Goal: Information Seeking & Learning: Learn about a topic

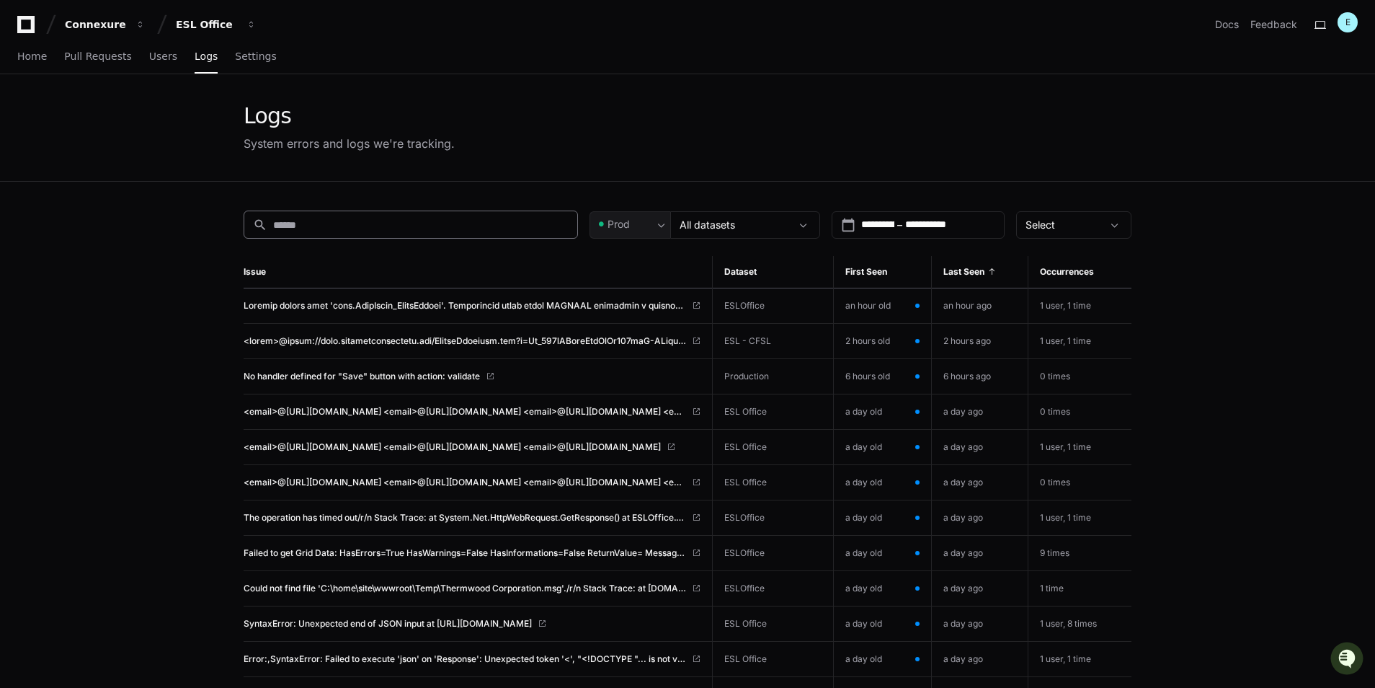
click at [440, 213] on div "search" at bounding box center [411, 224] width 334 height 28
click at [878, 223] on input "**********" at bounding box center [877, 225] width 33 height 14
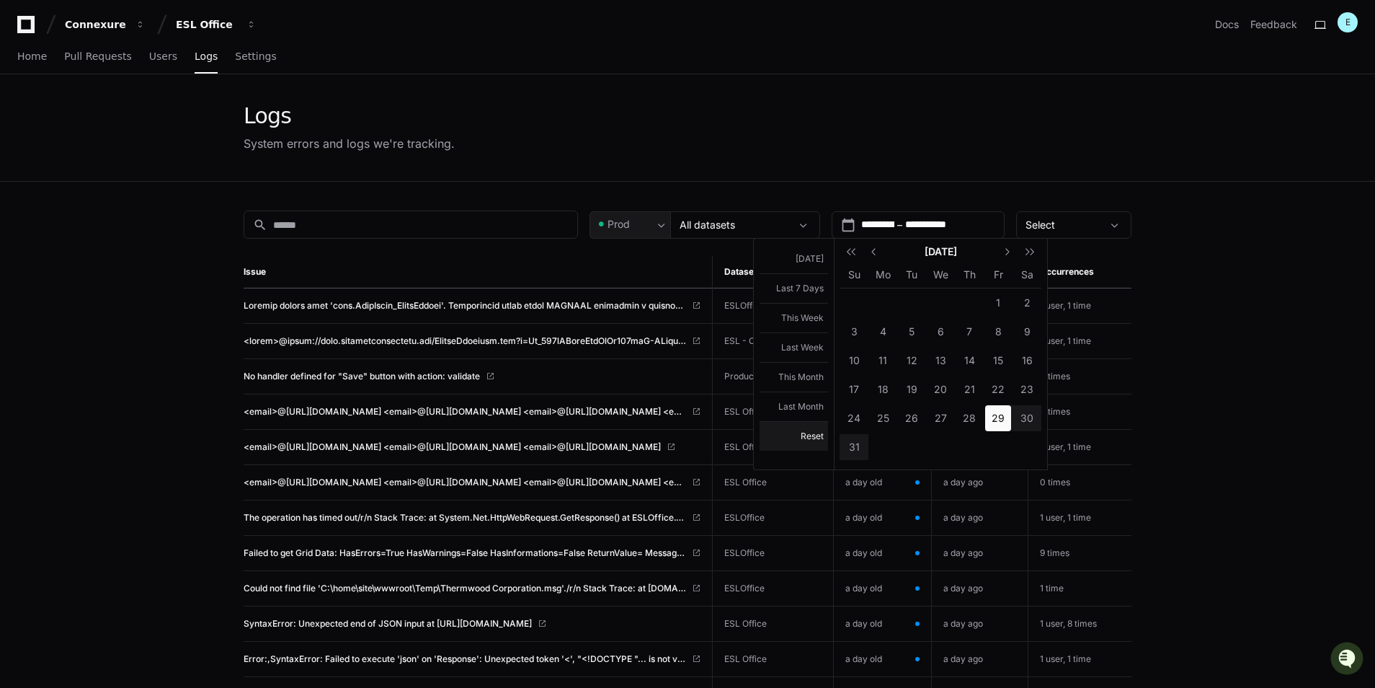
click at [809, 435] on button "Reset" at bounding box center [794, 436] width 68 height 30
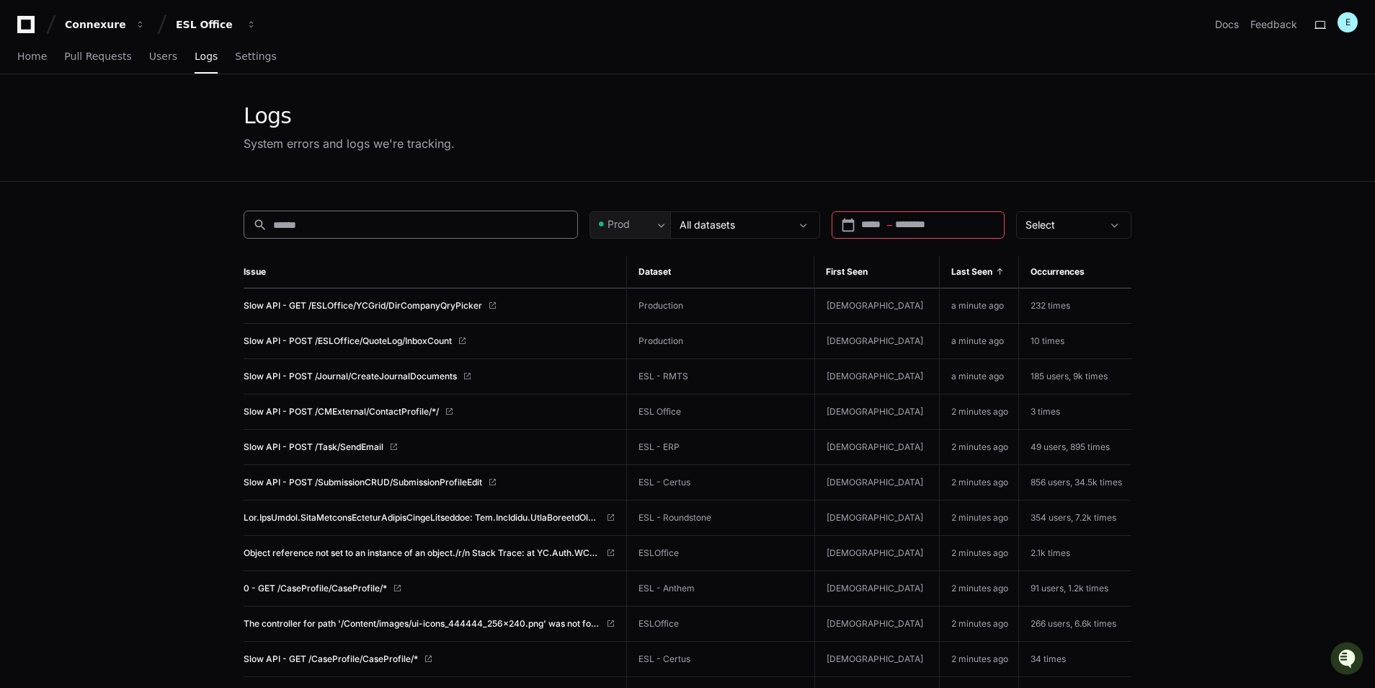
click at [435, 223] on input at bounding box center [421, 225] width 296 height 14
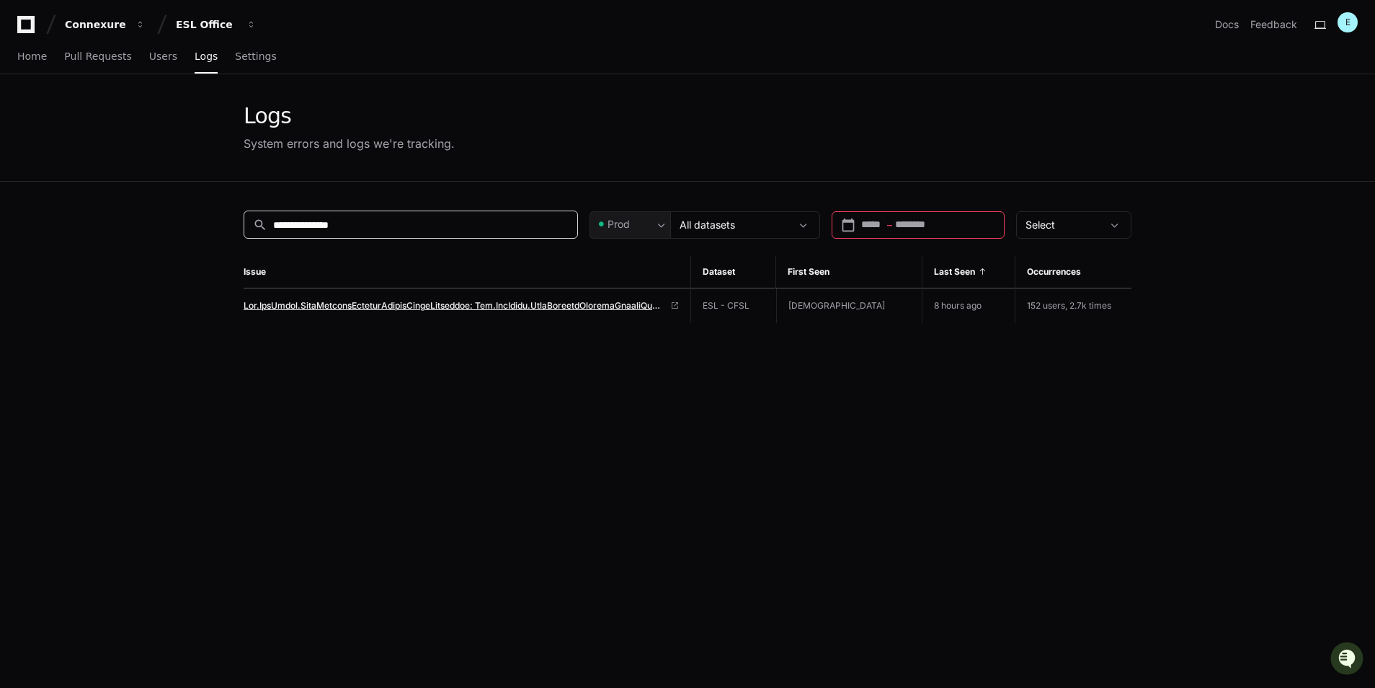
type input "**********"
click at [446, 303] on span at bounding box center [454, 306] width 421 height 12
click at [537, 308] on span at bounding box center [454, 306] width 421 height 12
click at [432, 303] on span at bounding box center [454, 306] width 421 height 12
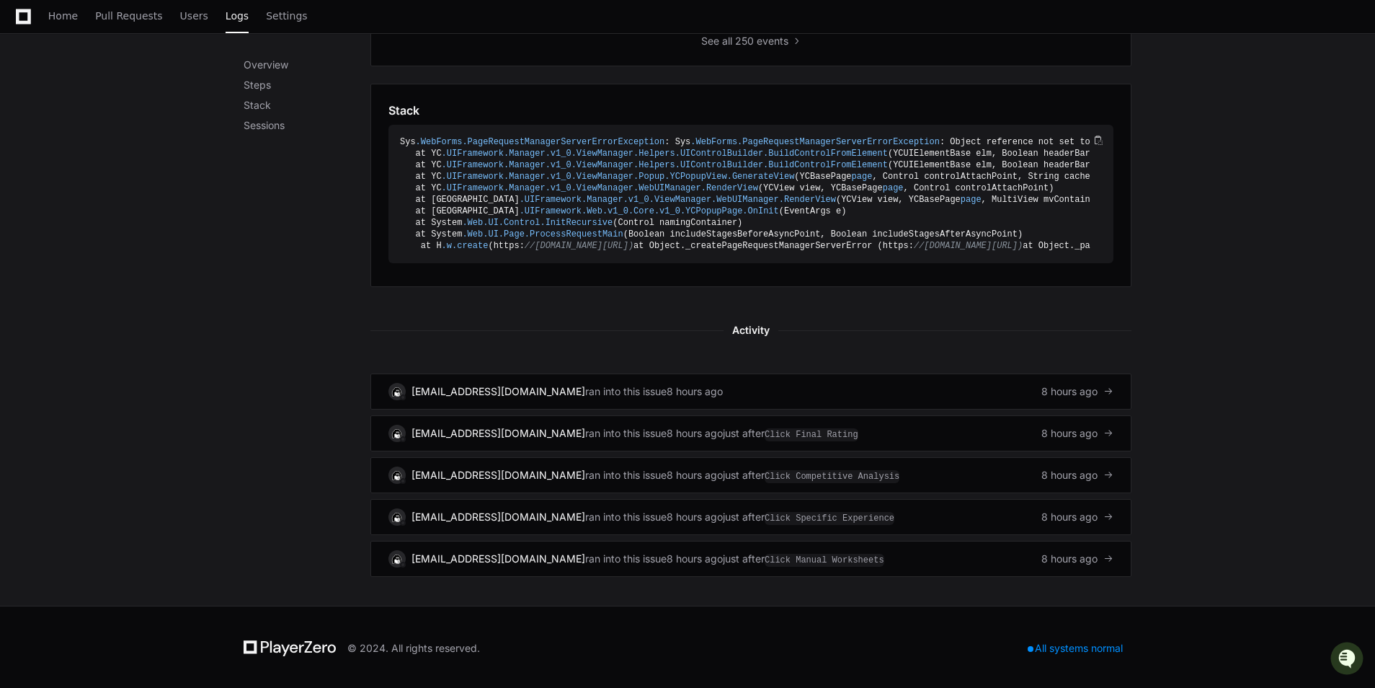
scroll to position [793, 0]
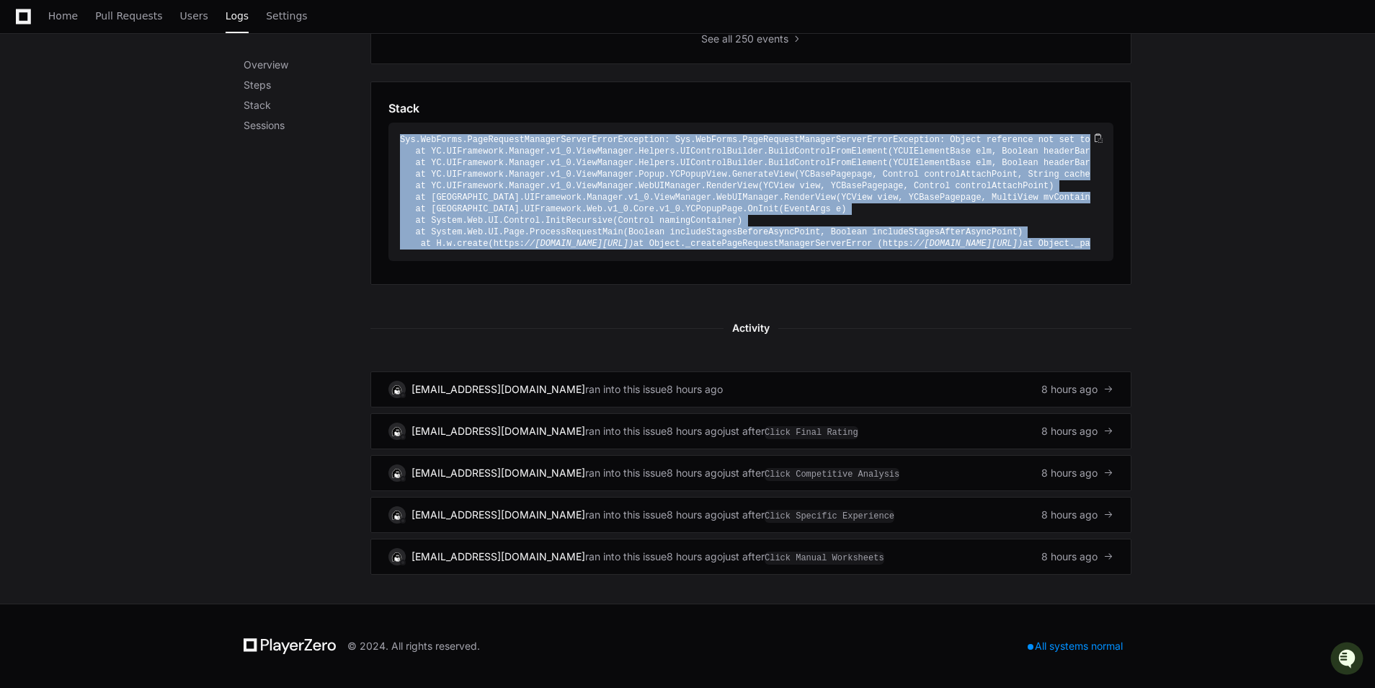
drag, startPoint x: 888, startPoint y: 251, endPoint x: 1213, endPoint y: 163, distance: 336.8
click at [1213, 163] on div "Overview Steps Stack Sessions Overview The last 30 days of this issue in produc…" at bounding box center [687, 49] width 1375 height 1108
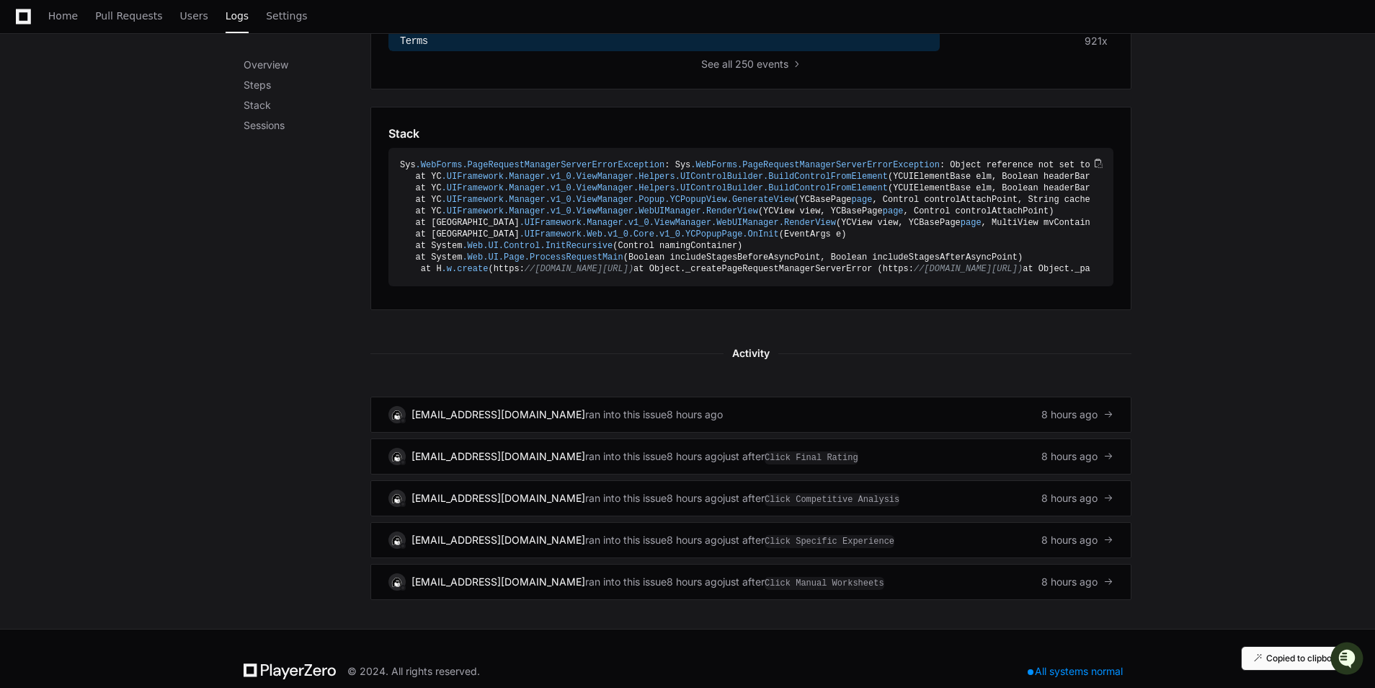
scroll to position [659, 0]
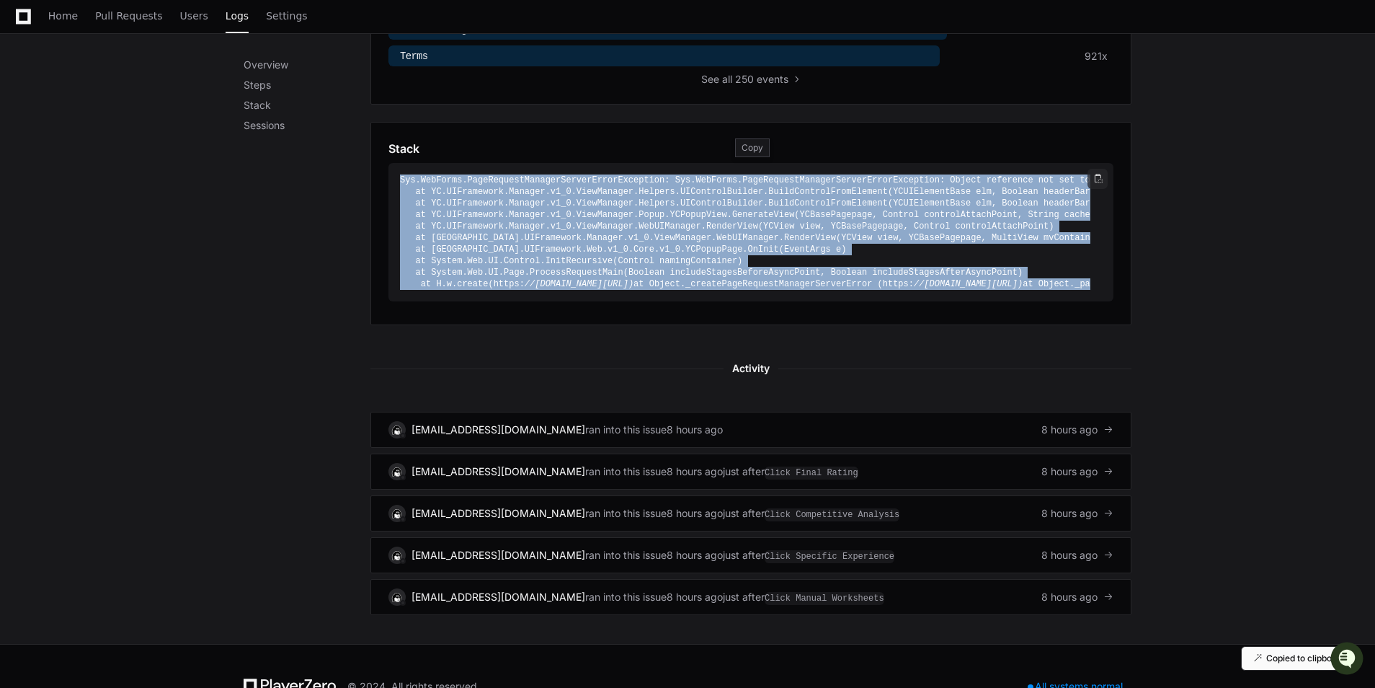
click at [1104, 179] on div at bounding box center [1098, 179] width 20 height 20
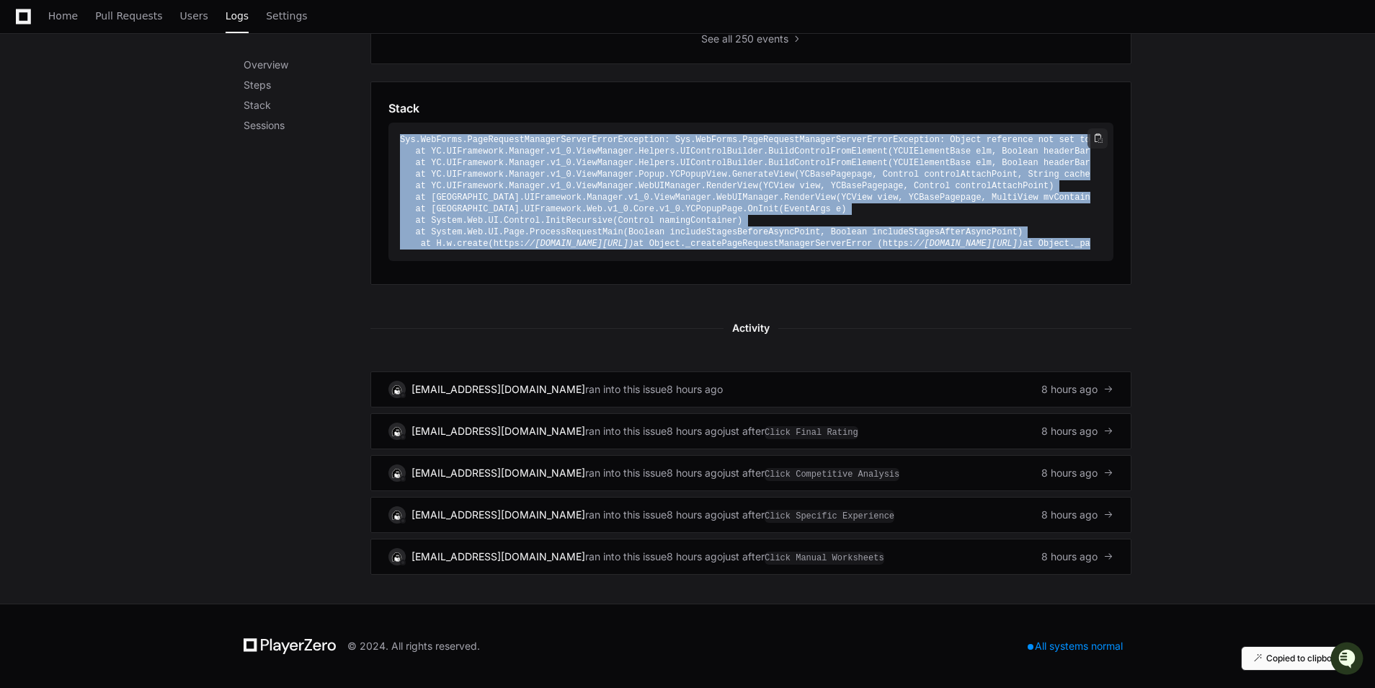
click at [1105, 128] on div at bounding box center [1098, 138] width 20 height 20
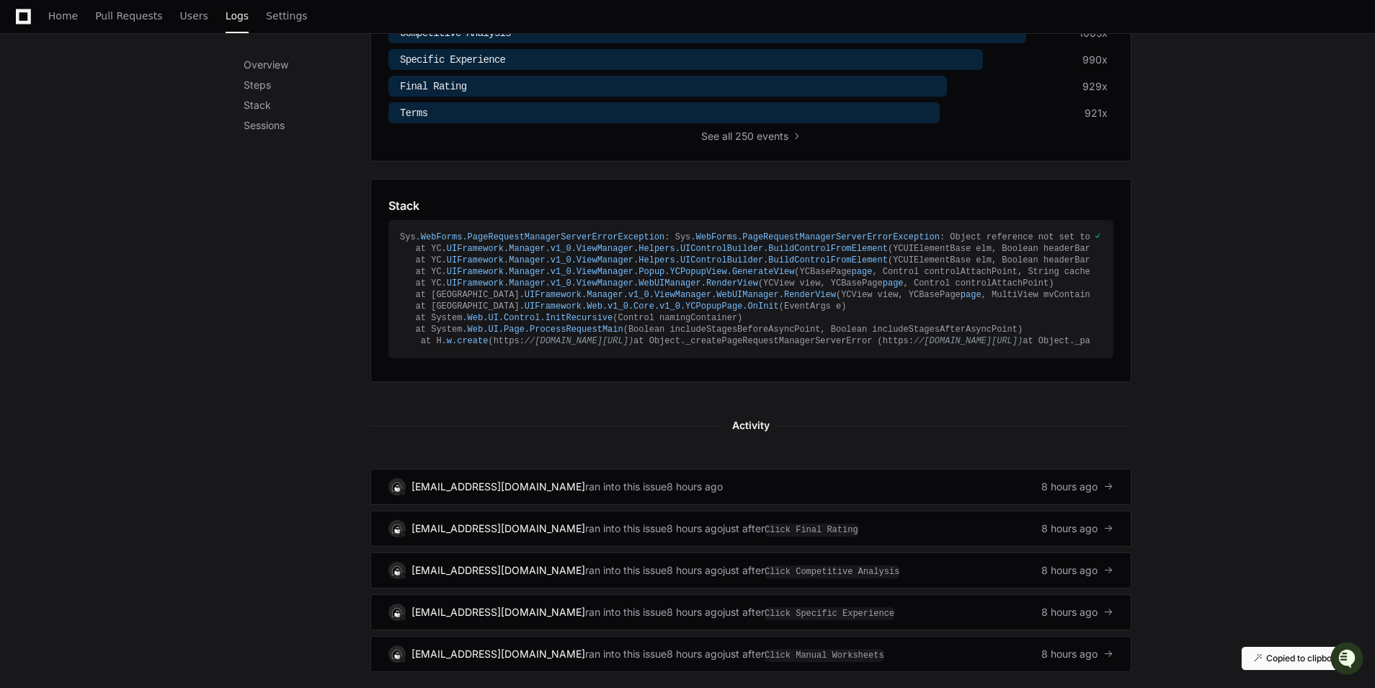
scroll to position [587, 0]
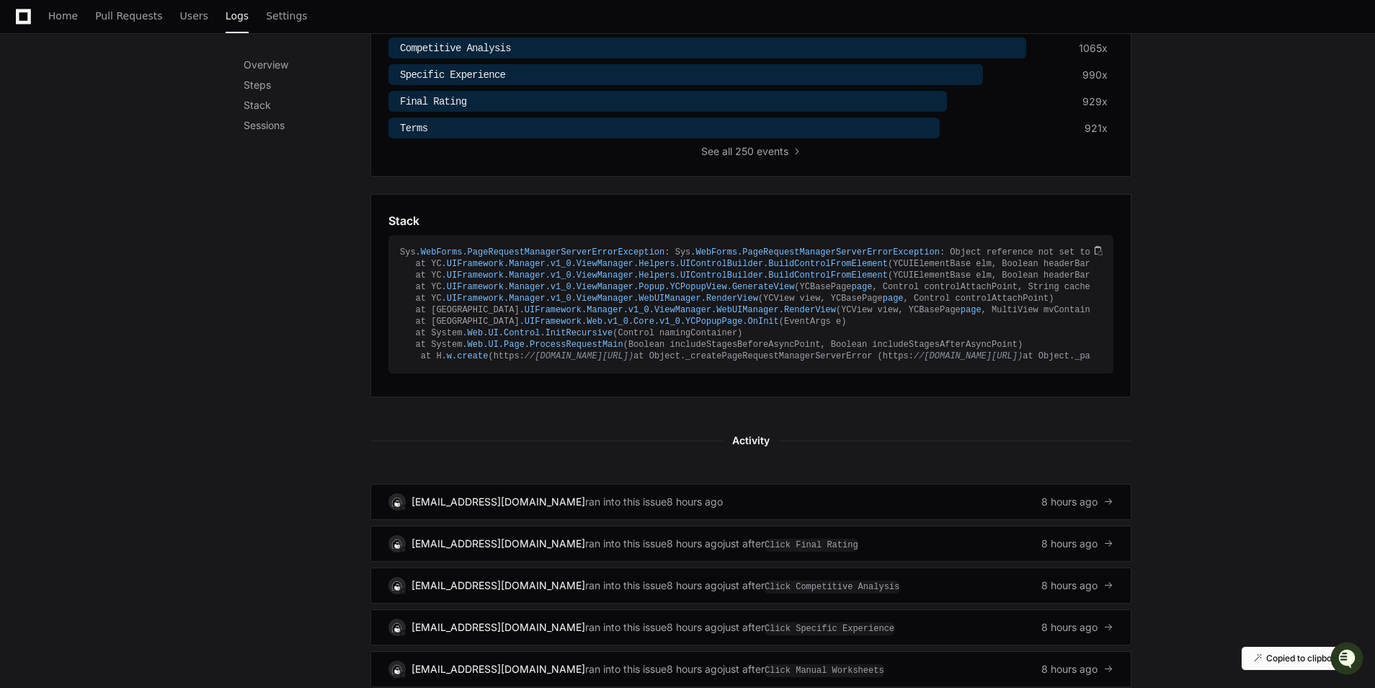
click at [752, 207] on div "Stack Sys .WebForms .PageRequestManagerServerErrorException : Sys .WebForms .Pa…" at bounding box center [751, 295] width 761 height 203
click at [746, 228] on div "Stack" at bounding box center [751, 220] width 725 height 17
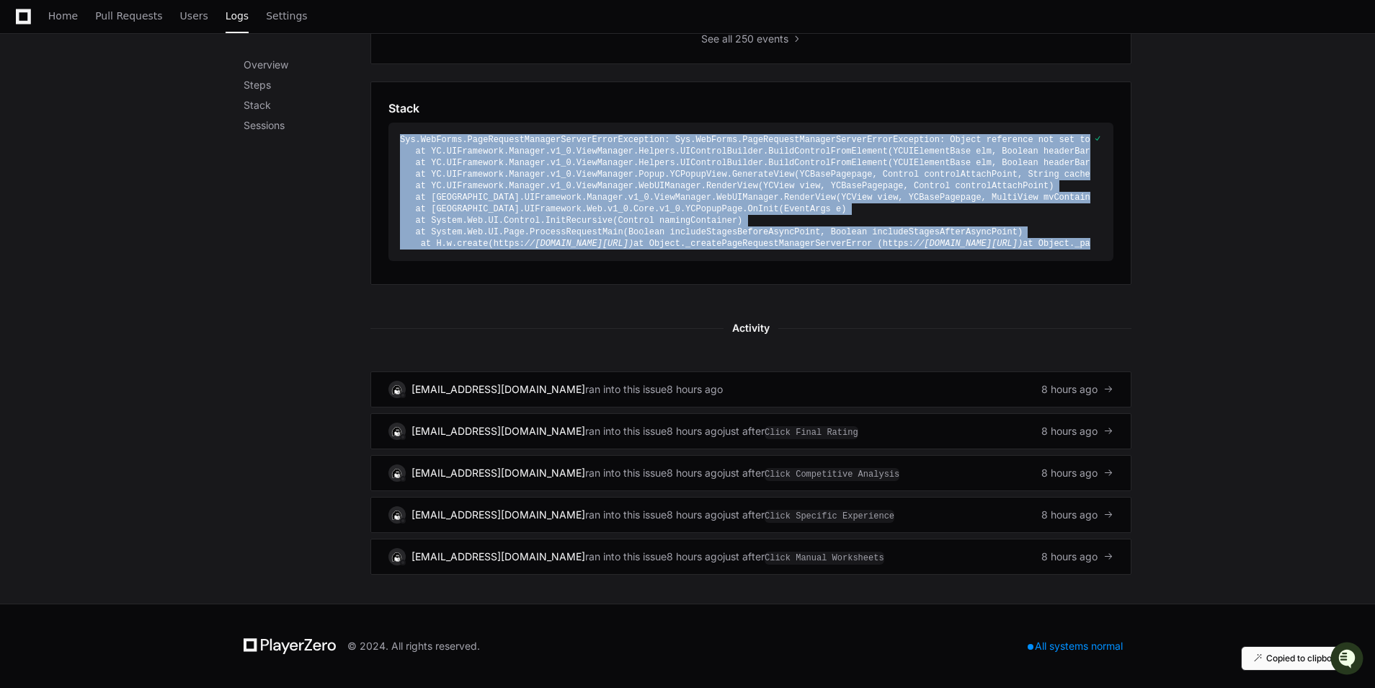
scroll to position [783, 0]
copy div "Sys .WebForms .PageRequestManagerServerErrorException : Sys .WebForms .PageRequ…"
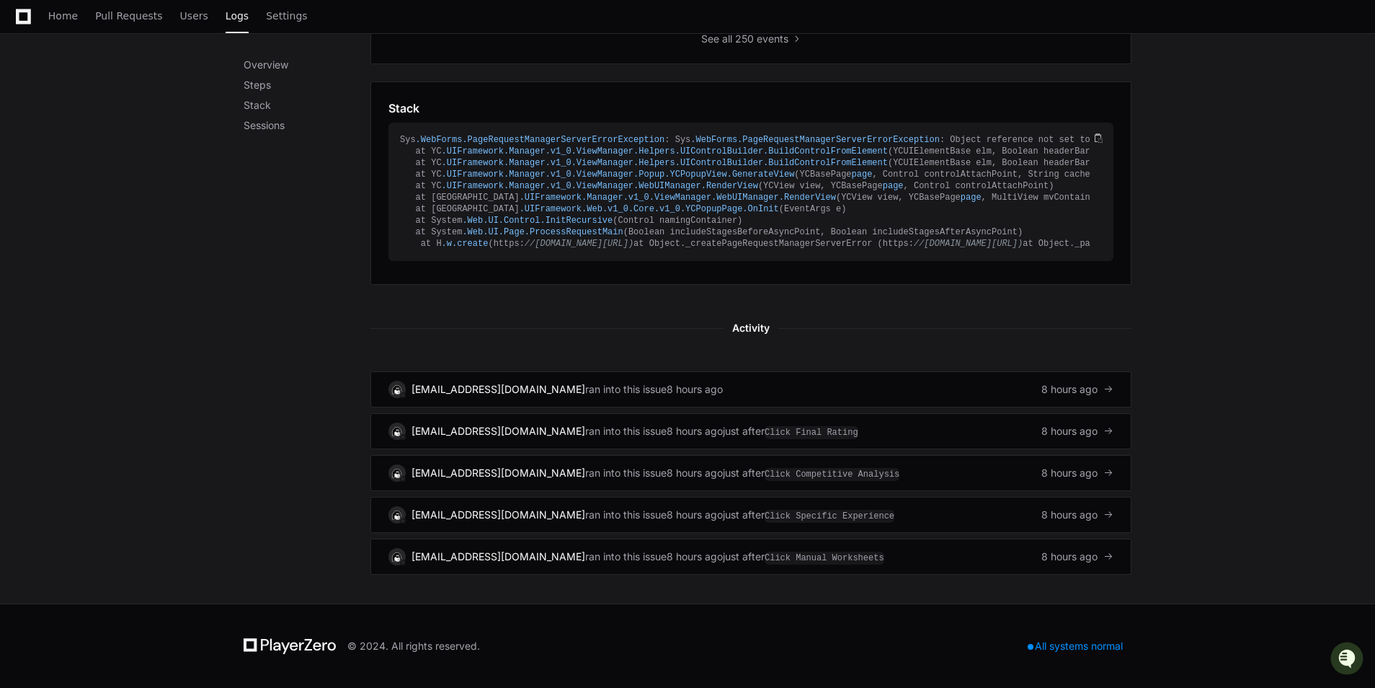
click at [172, 356] on div "Overview Steps Stack Sessions Overview The last 30 days of this issue in produc…" at bounding box center [687, 49] width 1375 height 1108
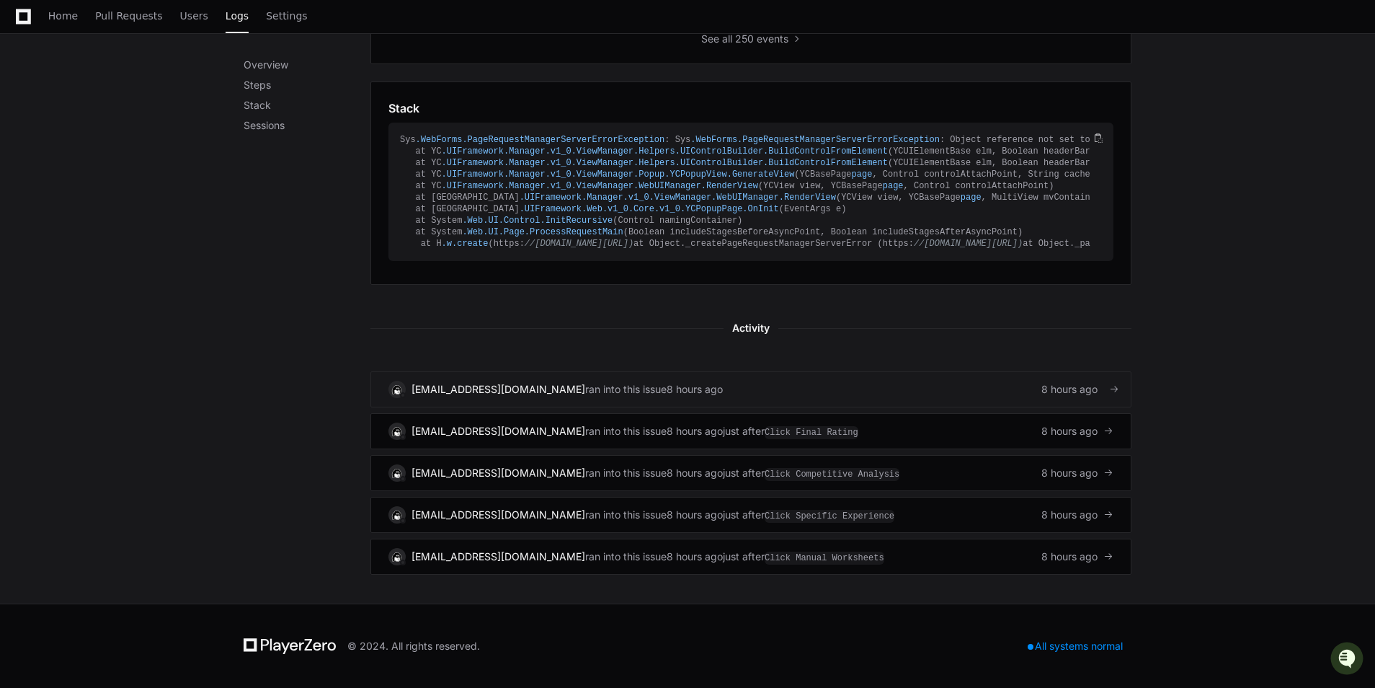
click at [843, 398] on div "[EMAIL_ADDRESS][DOMAIN_NAME] ran into this issue 8 hours ago 8 hours ago" at bounding box center [751, 389] width 725 height 17
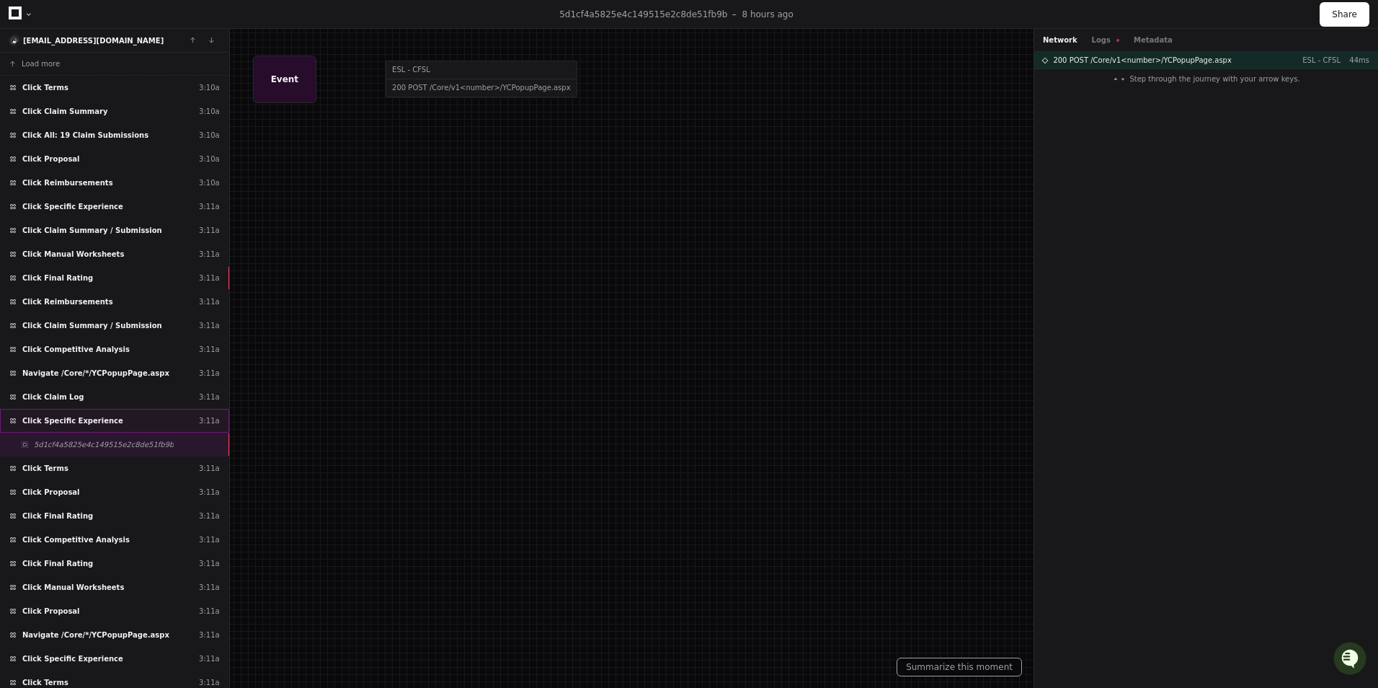
click at [118, 418] on div "Click Specific Experience 3:11a" at bounding box center [114, 421] width 229 height 24
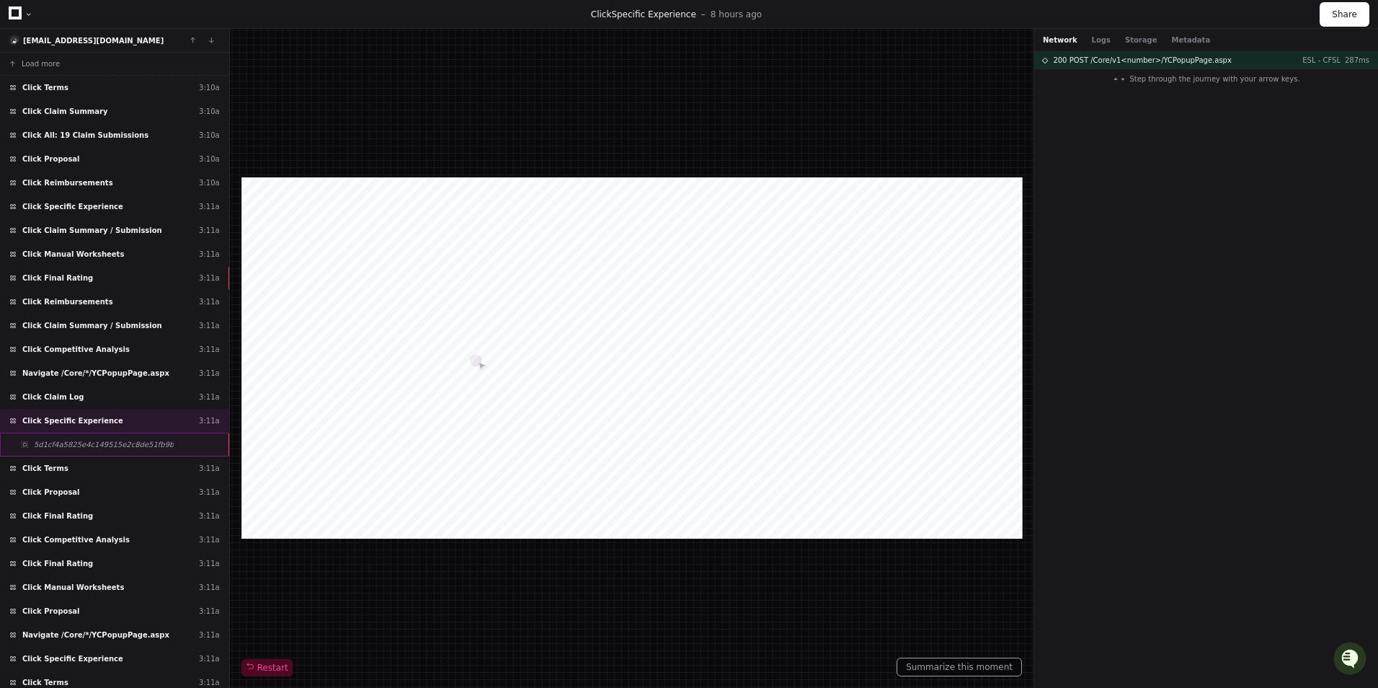
click at [115, 440] on span "5d1cf4a5825e4c149515e2c8de51fb9b" at bounding box center [104, 444] width 140 height 11
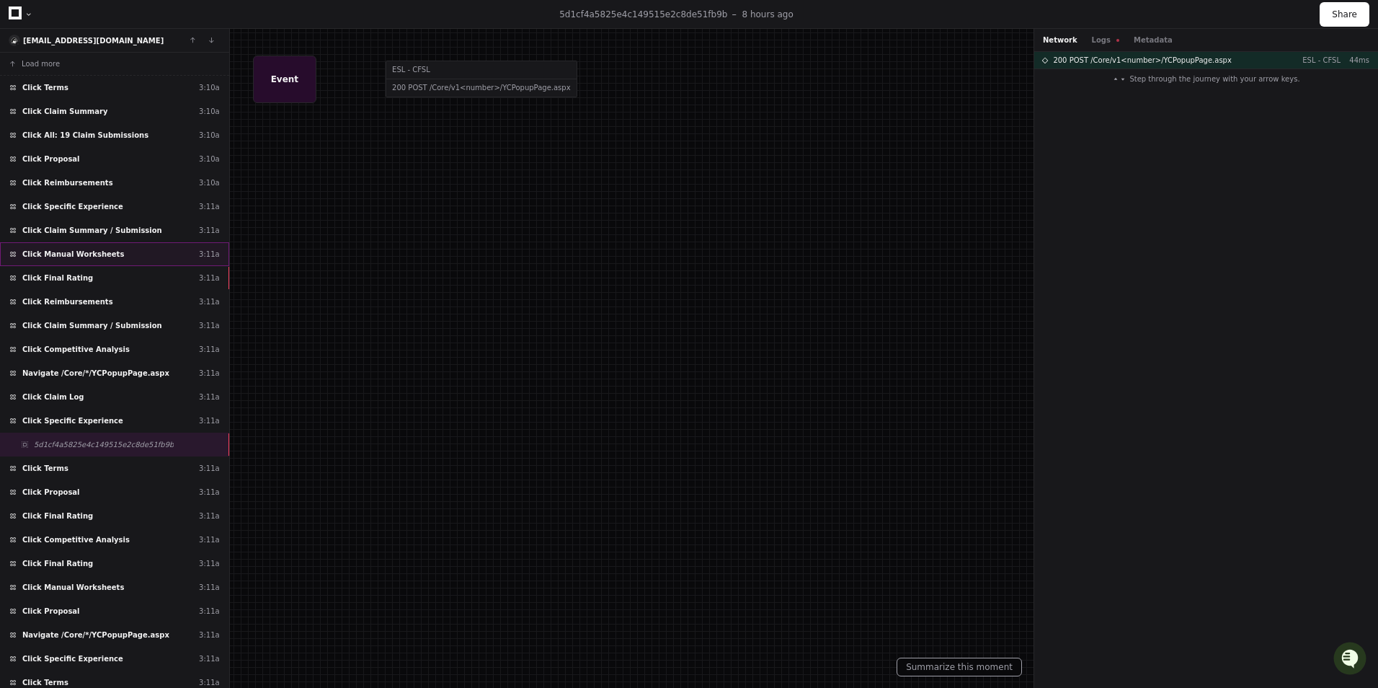
click at [163, 260] on div "Click Manual Worksheets 3:11a" at bounding box center [114, 254] width 229 height 24
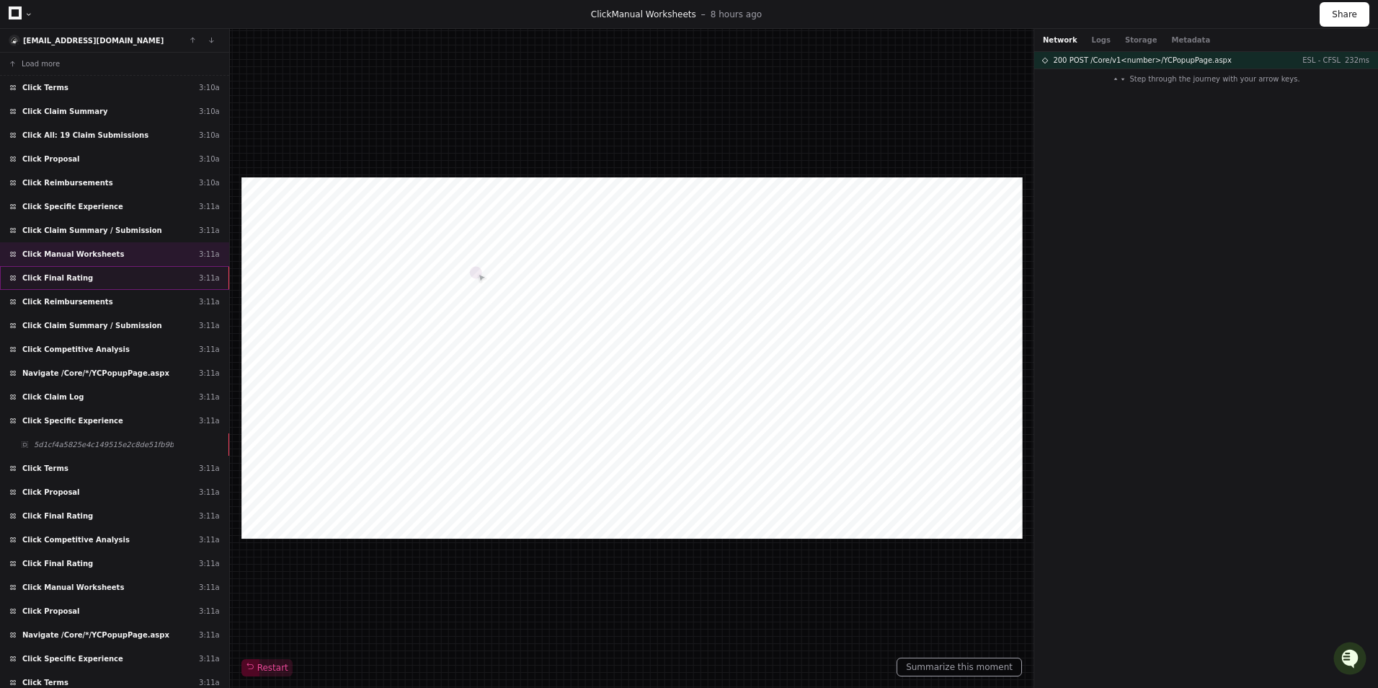
click at [159, 279] on div "Click Final Rating 3:11a" at bounding box center [114, 278] width 229 height 24
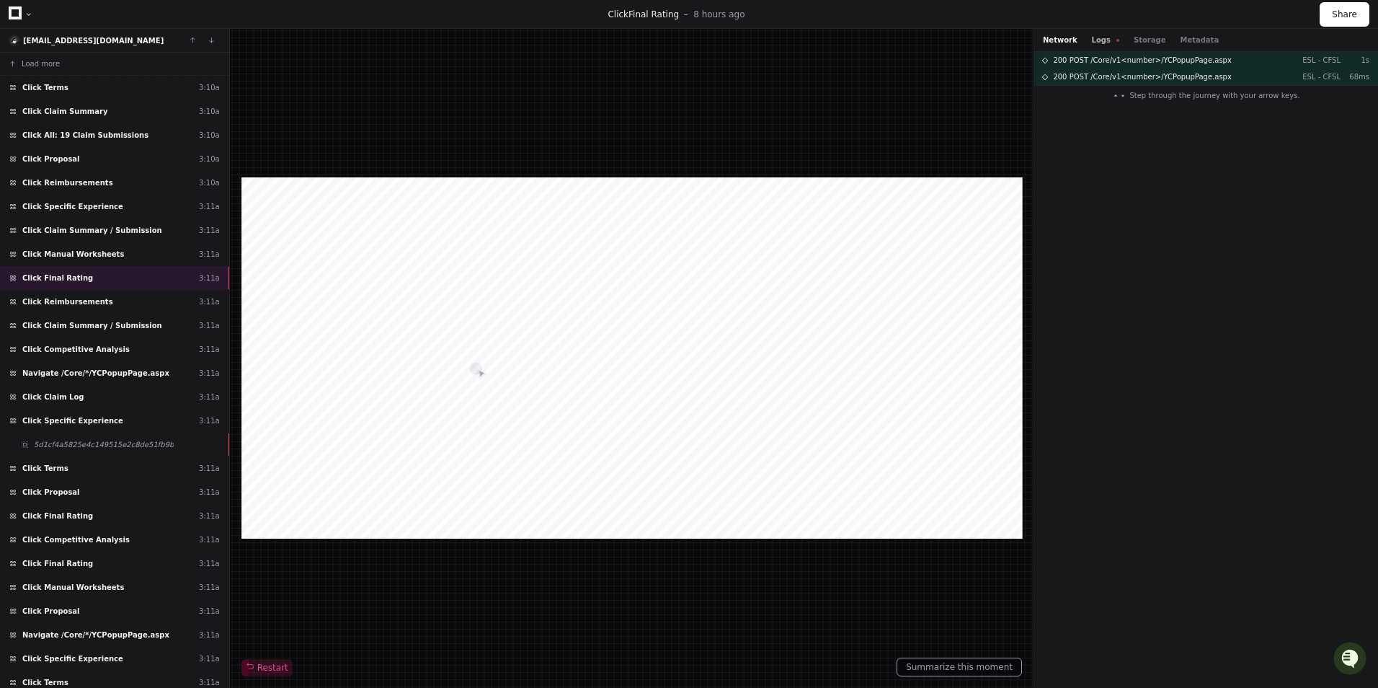
click at [1096, 43] on button "Logs" at bounding box center [1105, 40] width 27 height 11
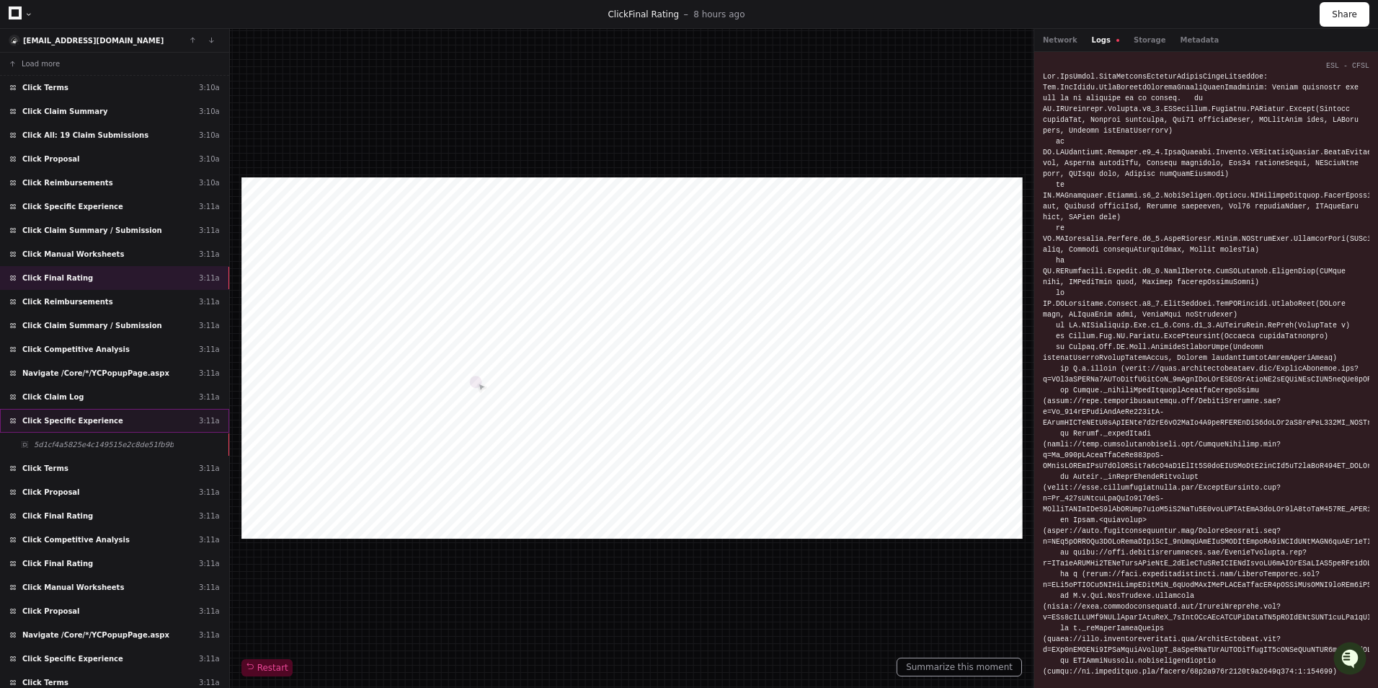
click at [157, 412] on div "Click Specific Experience 3:11a" at bounding box center [114, 421] width 229 height 24
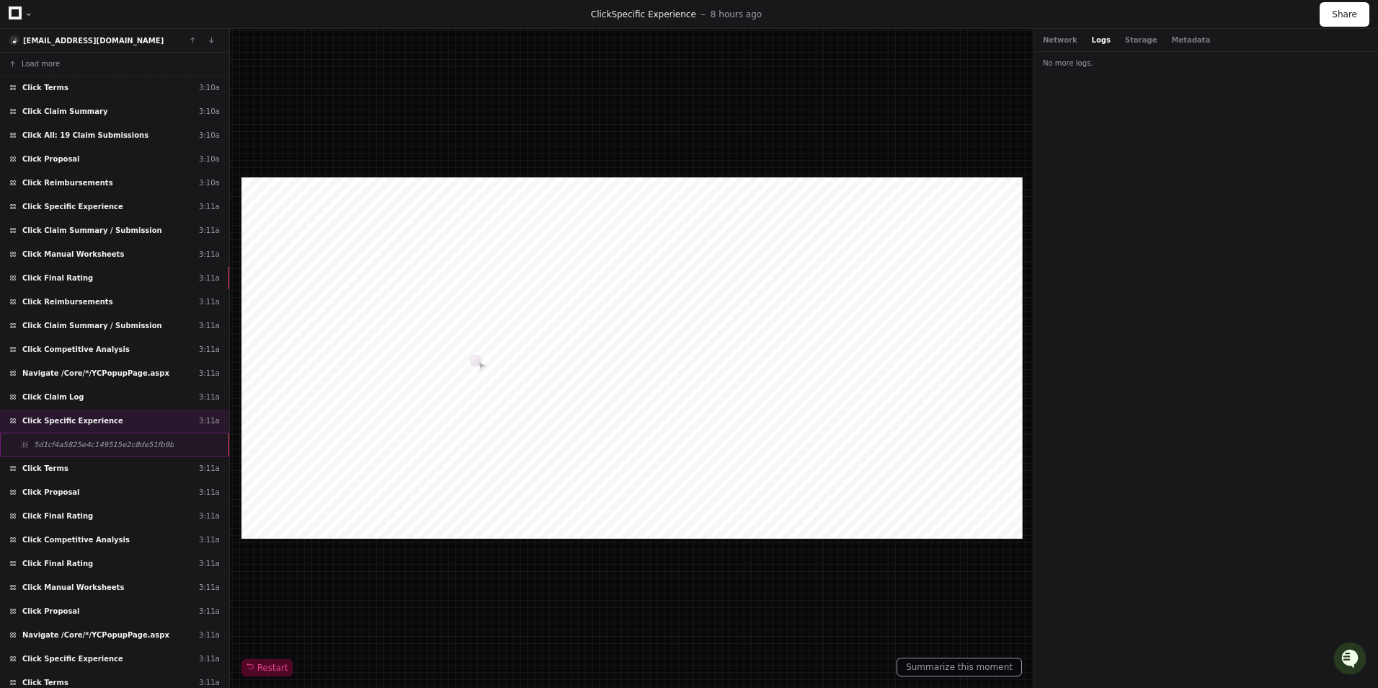
click at [181, 446] on div "5d1cf4a5825e4c149515e2c8de51fb9b" at bounding box center [114, 445] width 229 height 24
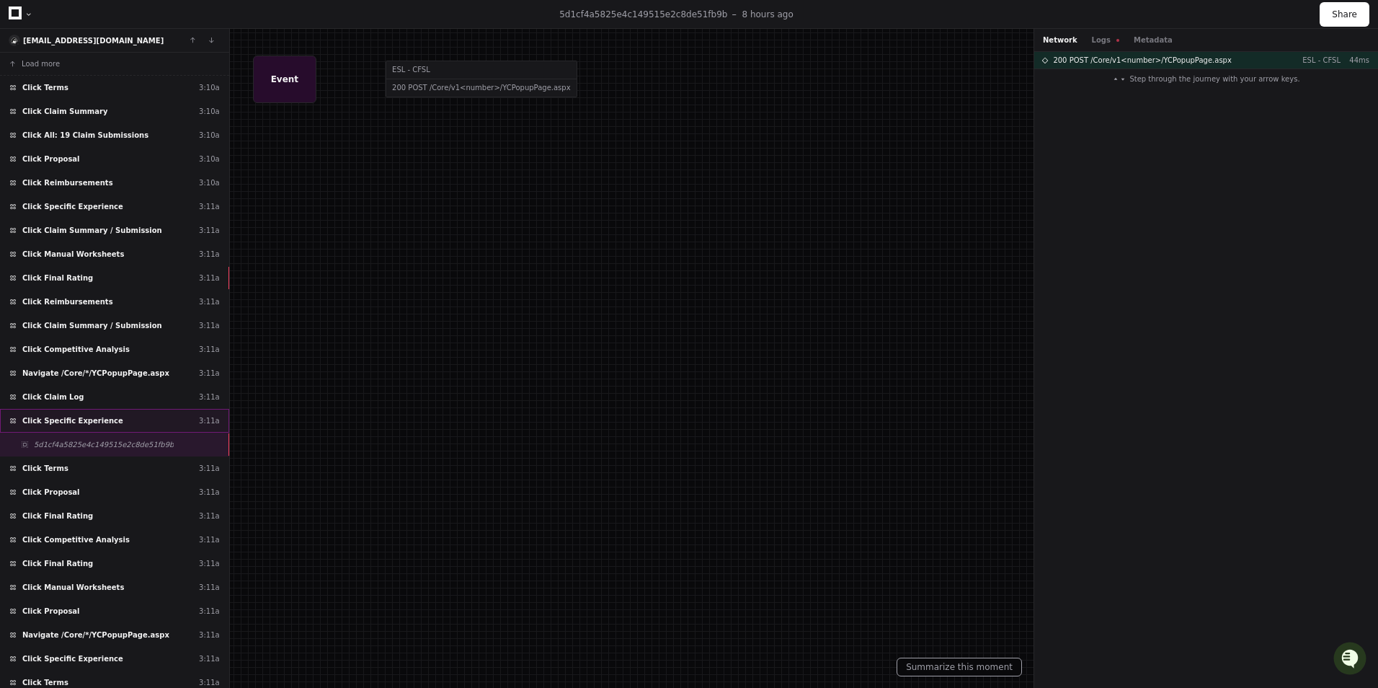
click at [102, 422] on span "Click Specific Experience" at bounding box center [72, 420] width 101 height 11
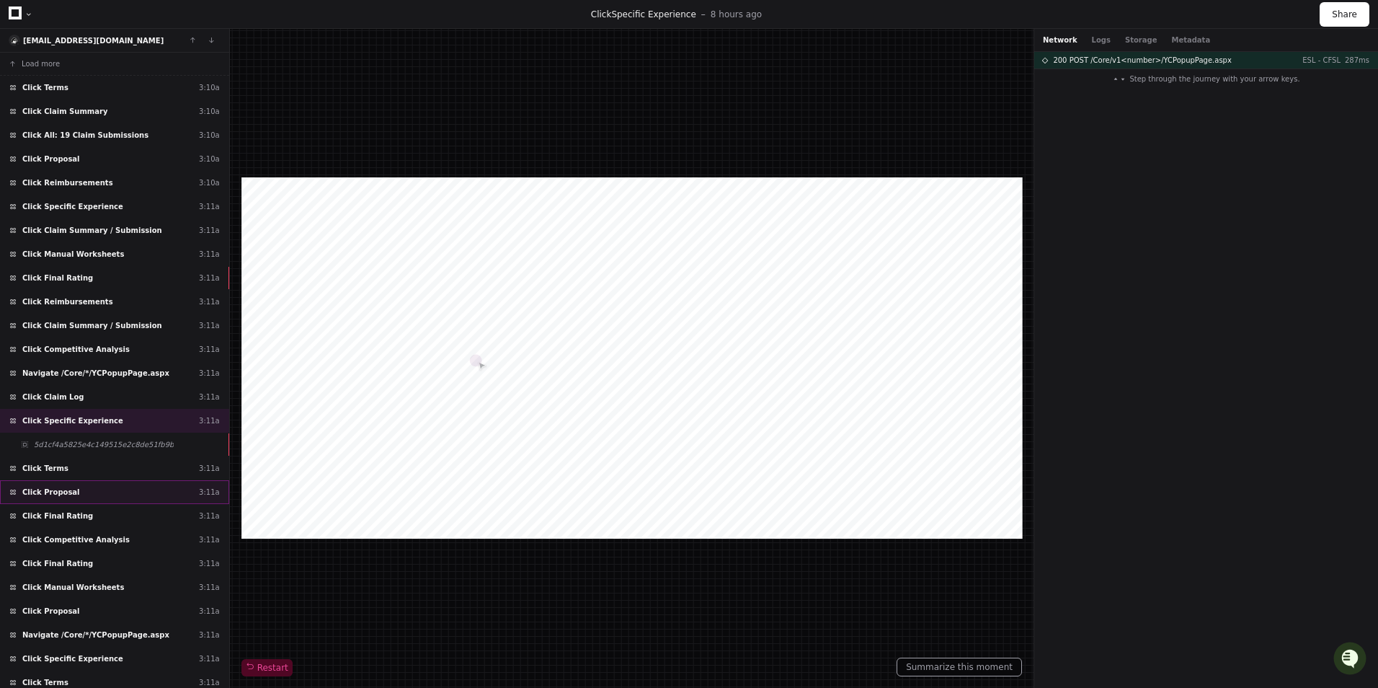
scroll to position [144, 0]
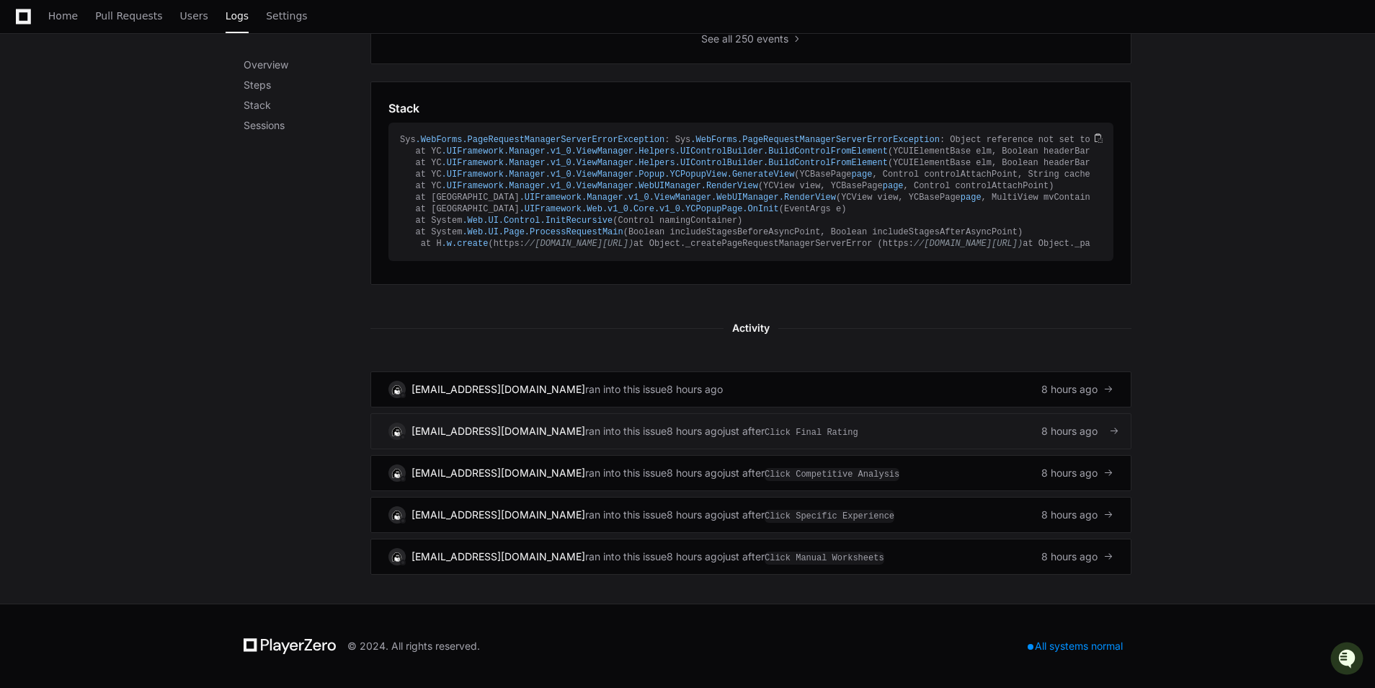
click at [951, 440] on div "svc-dy.datateam@cfins.com ran into this issue 8 hours ago just after Click Fina…" at bounding box center [751, 430] width 725 height 17
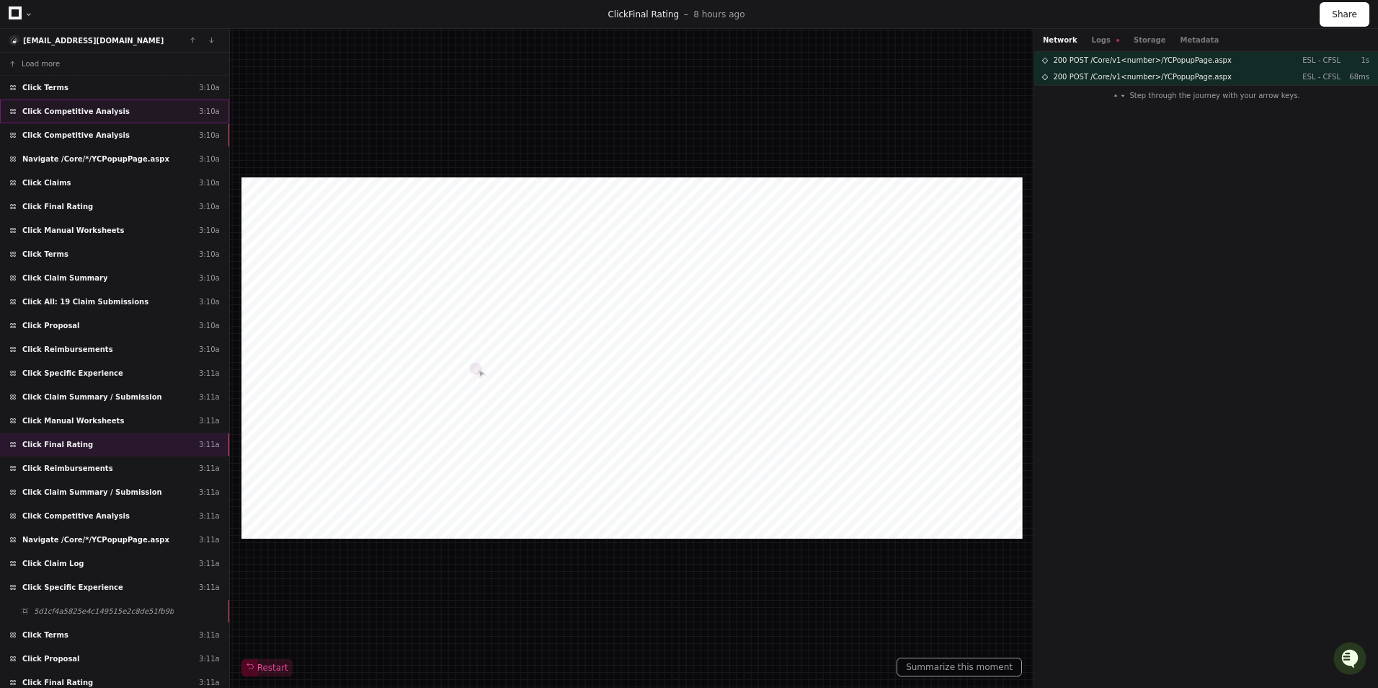
click at [142, 102] on div "Click Competitive Analysis 3:10a" at bounding box center [114, 111] width 229 height 24
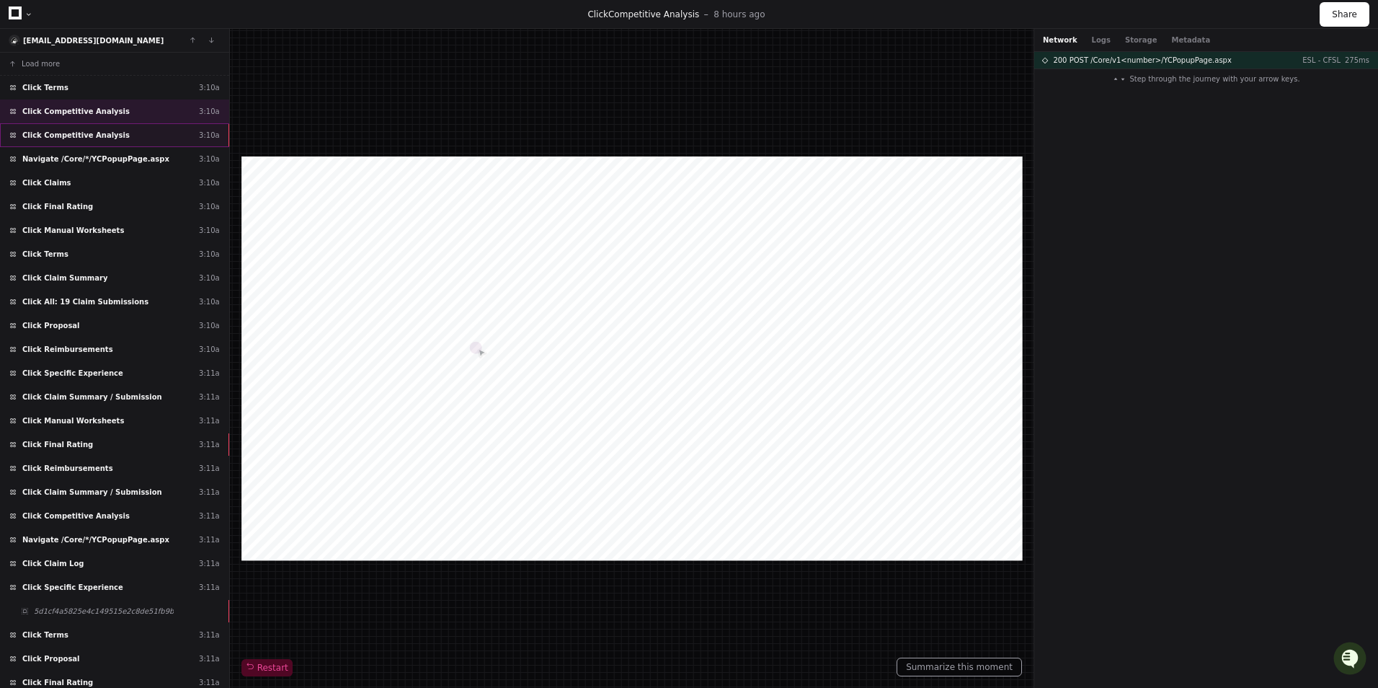
click at [178, 130] on div "Click Competitive Analysis 3:10a" at bounding box center [114, 135] width 229 height 24
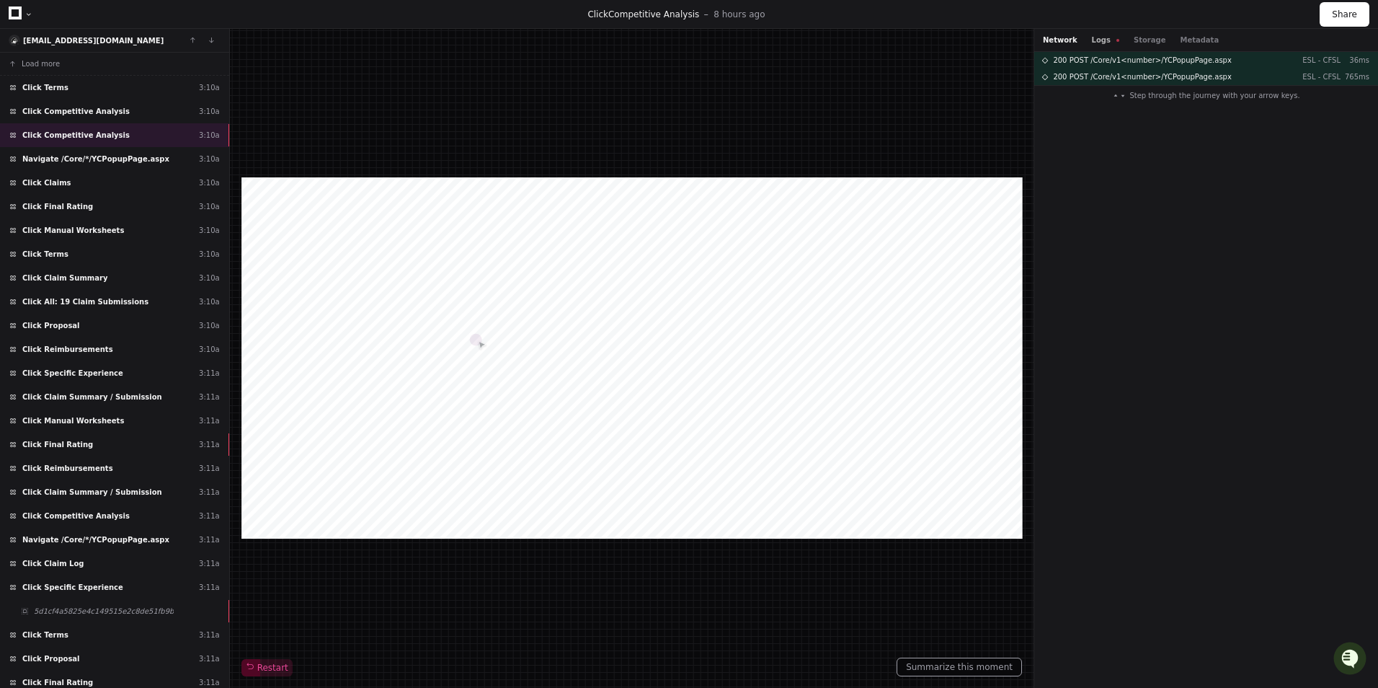
click at [1099, 38] on button "Logs" at bounding box center [1105, 40] width 27 height 11
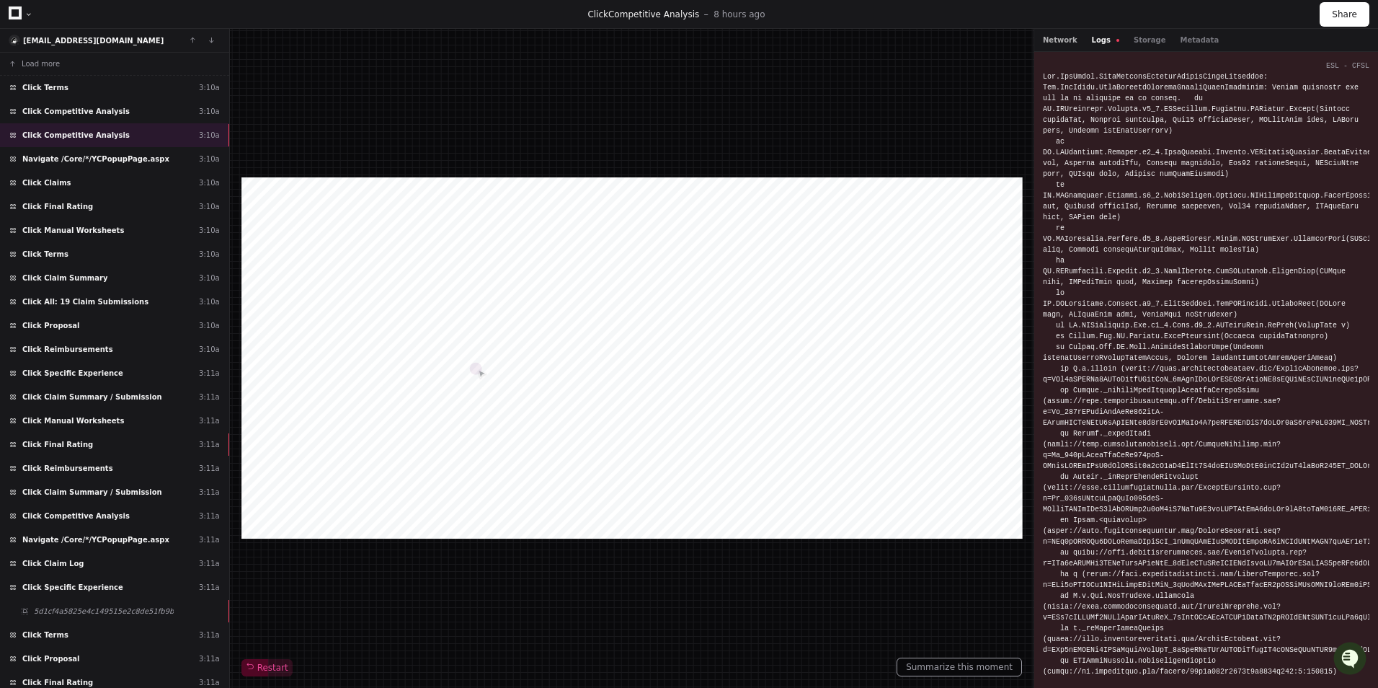
click at [1052, 39] on button "Network" at bounding box center [1060, 40] width 35 height 11
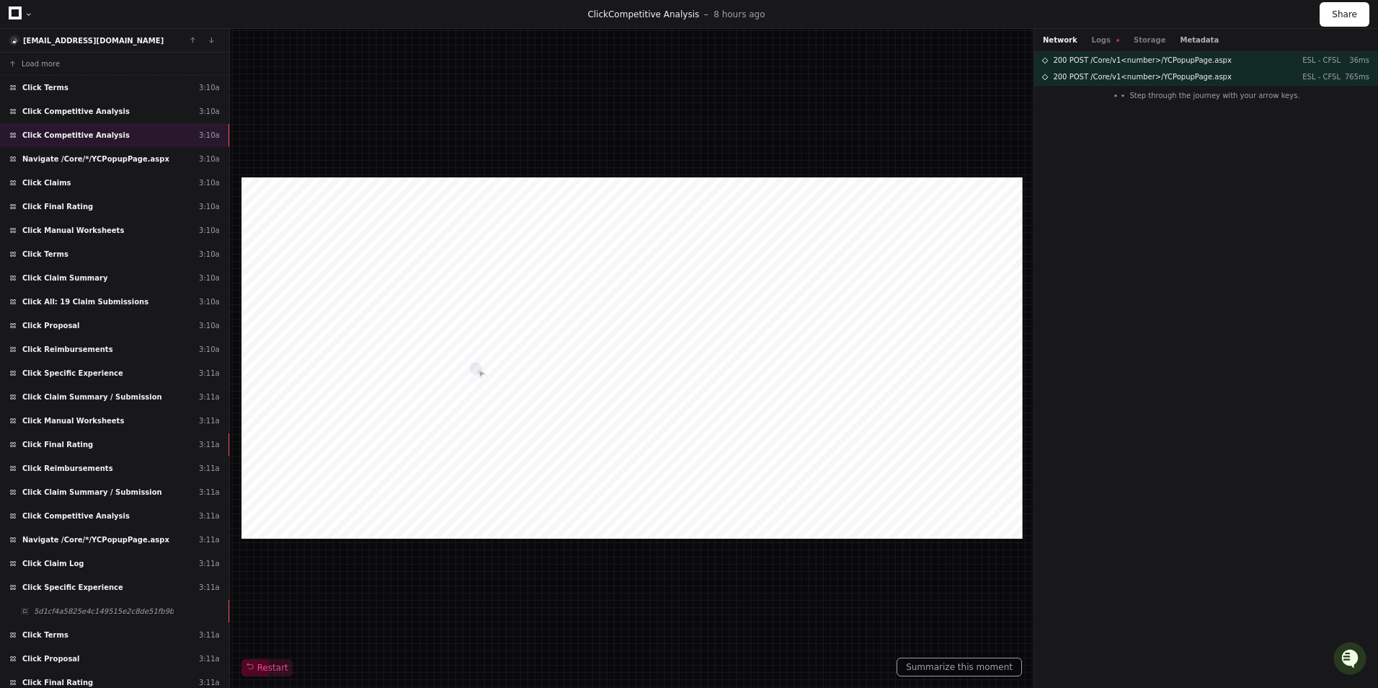
click at [1180, 41] on button "Metadata" at bounding box center [1199, 40] width 39 height 11
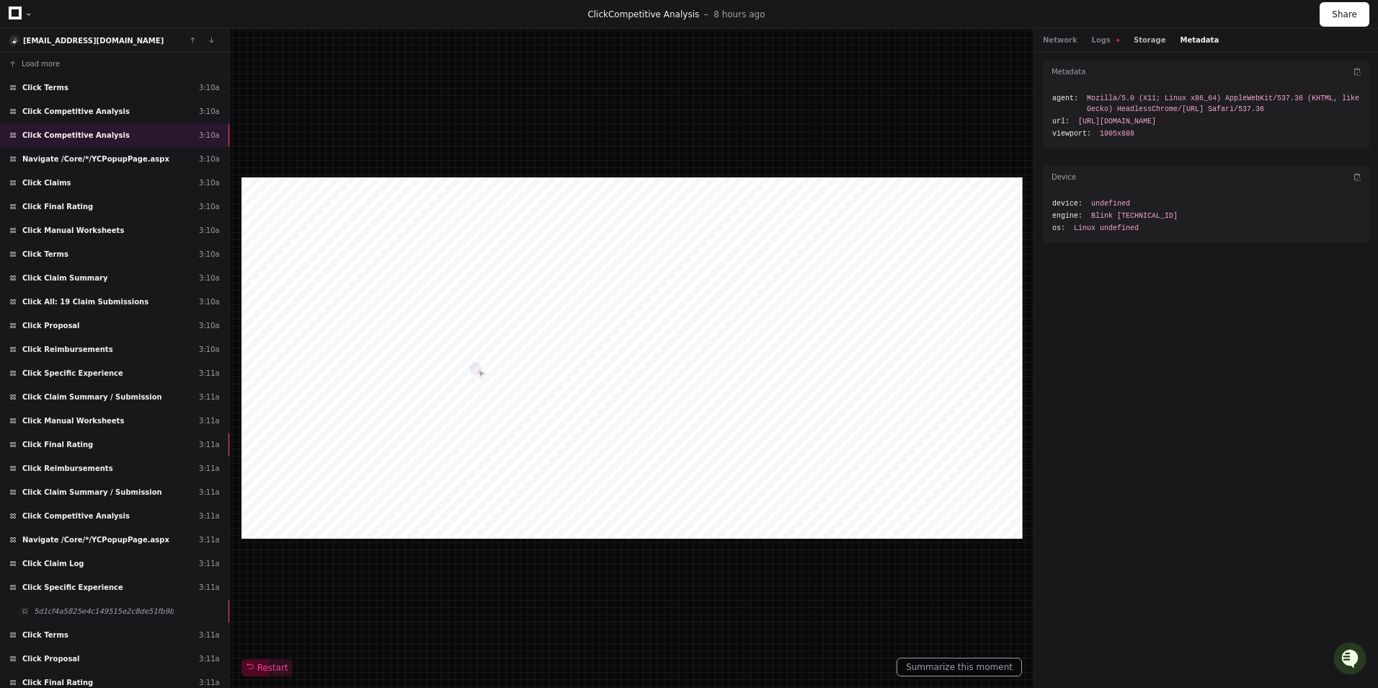
click at [1134, 38] on button "Storage" at bounding box center [1150, 40] width 32 height 11
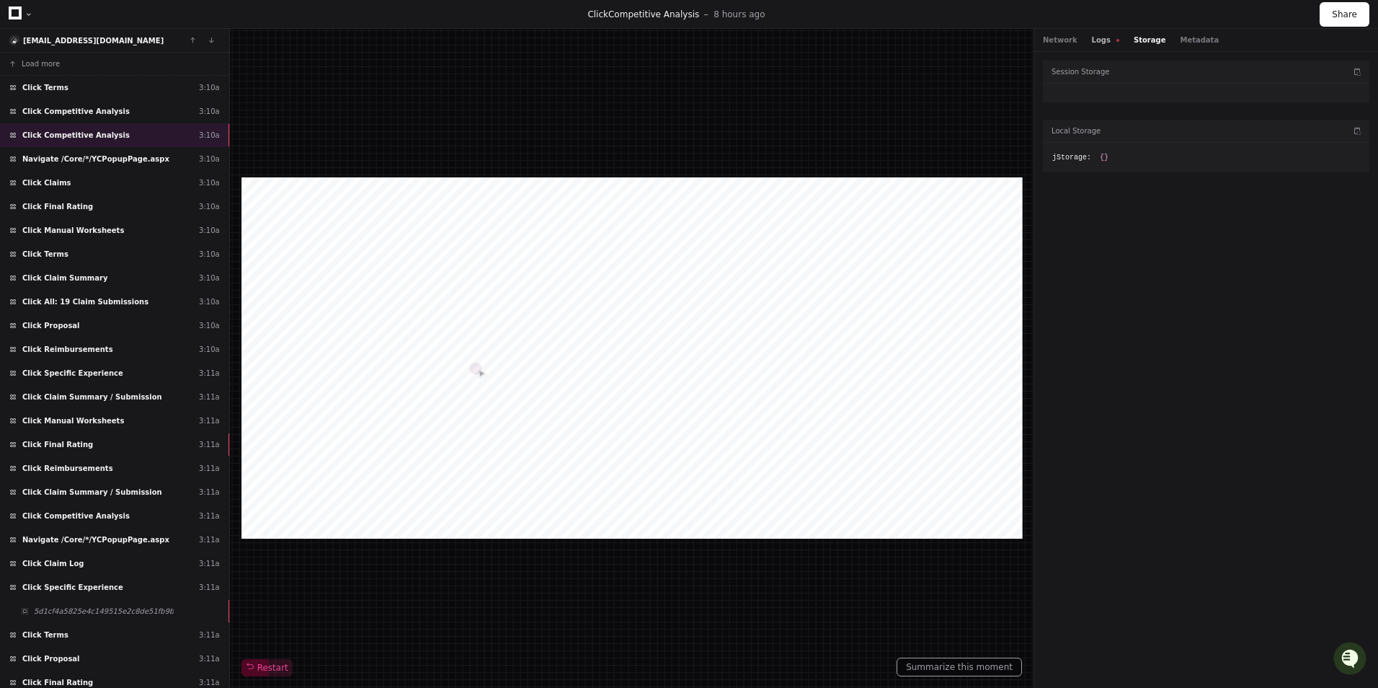
click at [1105, 40] on button "Logs" at bounding box center [1105, 40] width 27 height 11
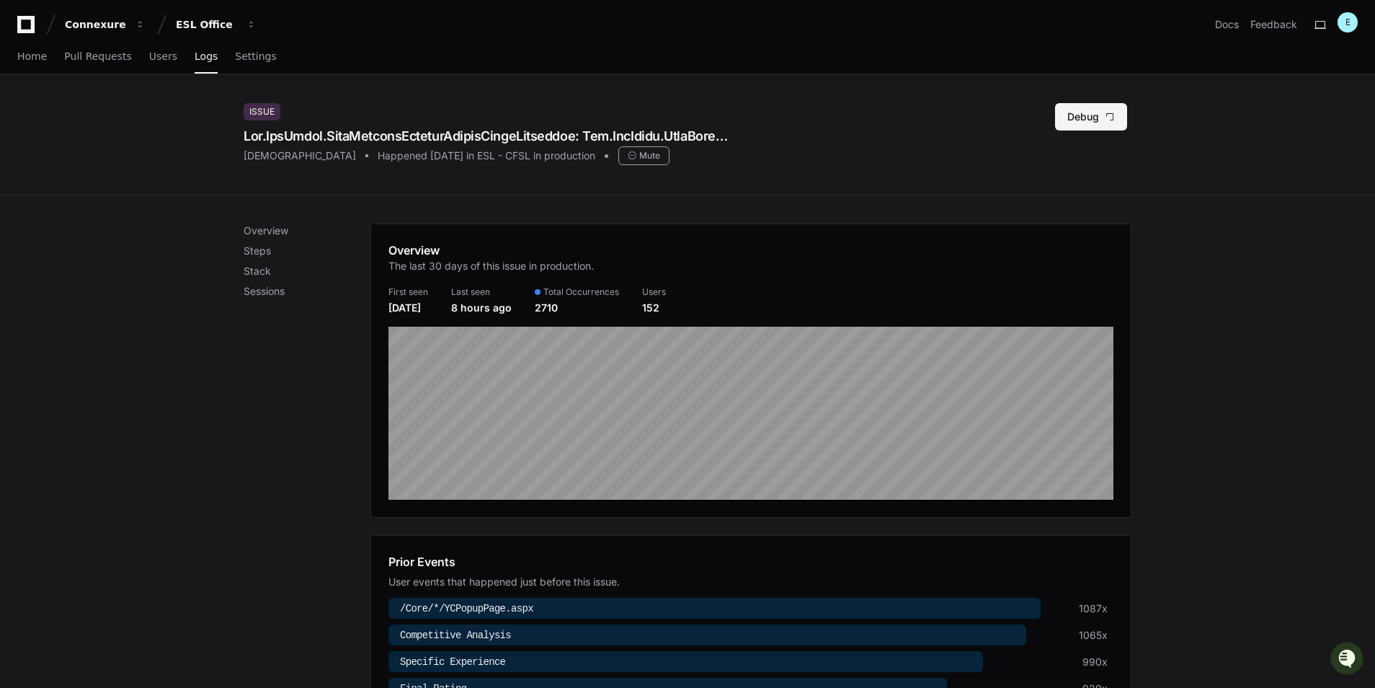
click at [1071, 125] on button "Debug" at bounding box center [1091, 116] width 72 height 27
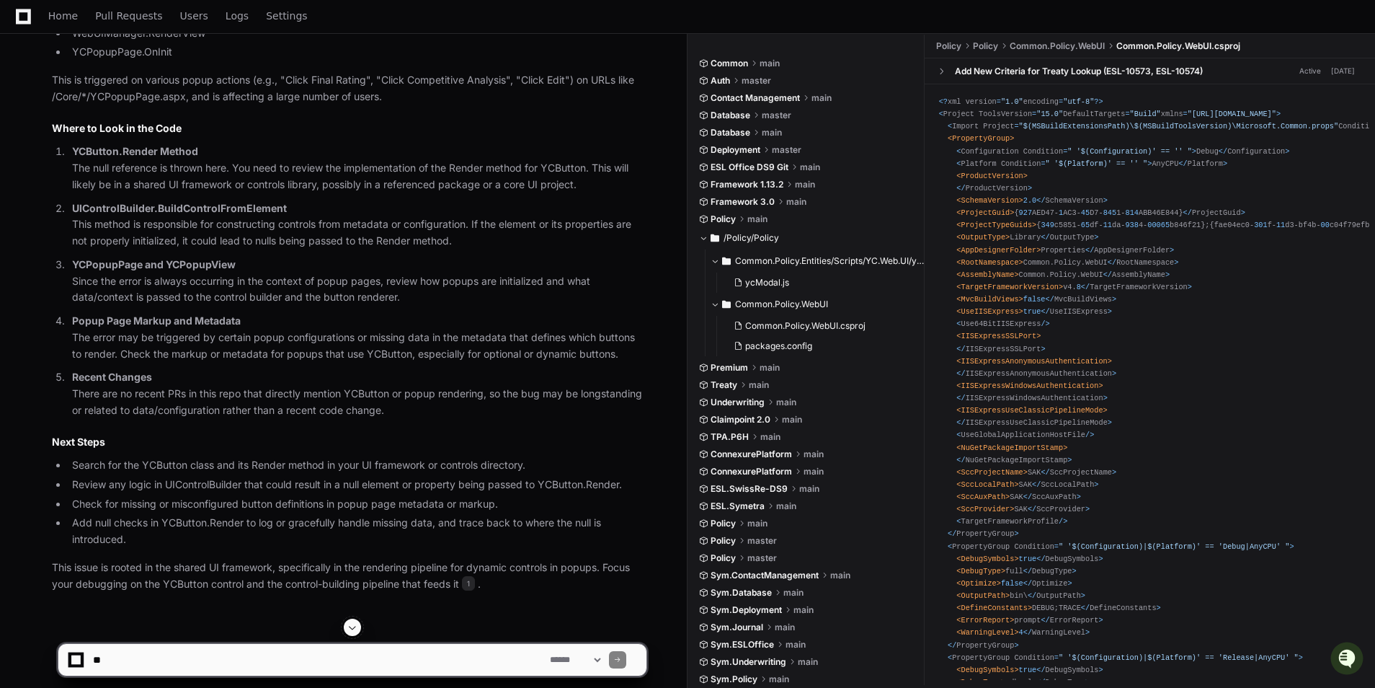
scroll to position [1587, 0]
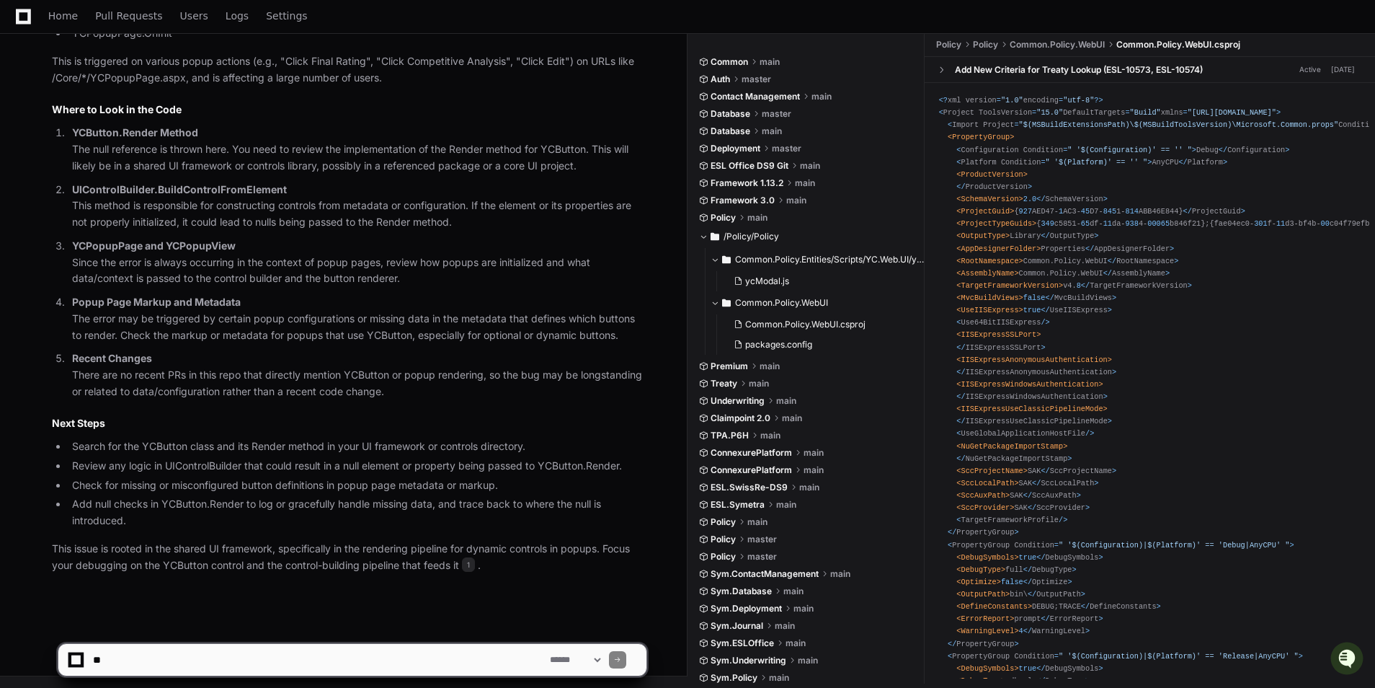
click at [337, 657] on textarea at bounding box center [318, 660] width 457 height 32
click at [340, 654] on textarea at bounding box center [318, 660] width 457 height 32
type textarea "**********"
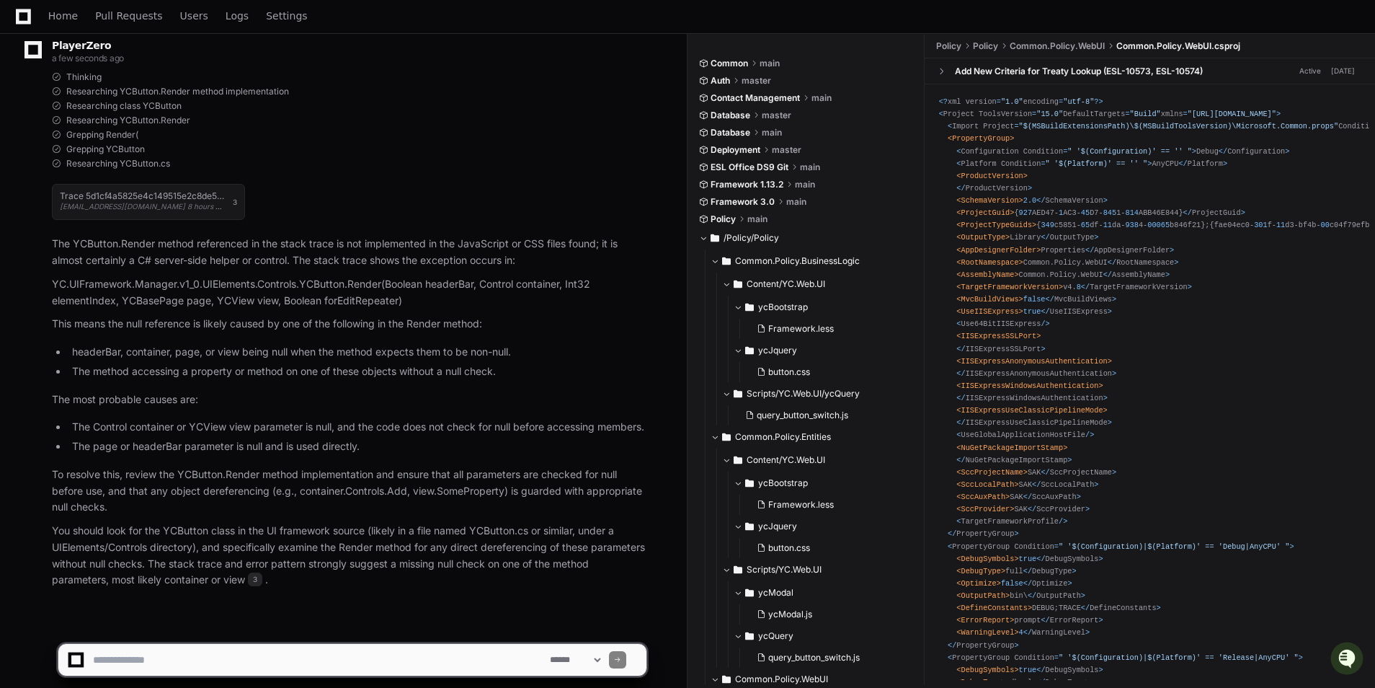
scroll to position [2286, 0]
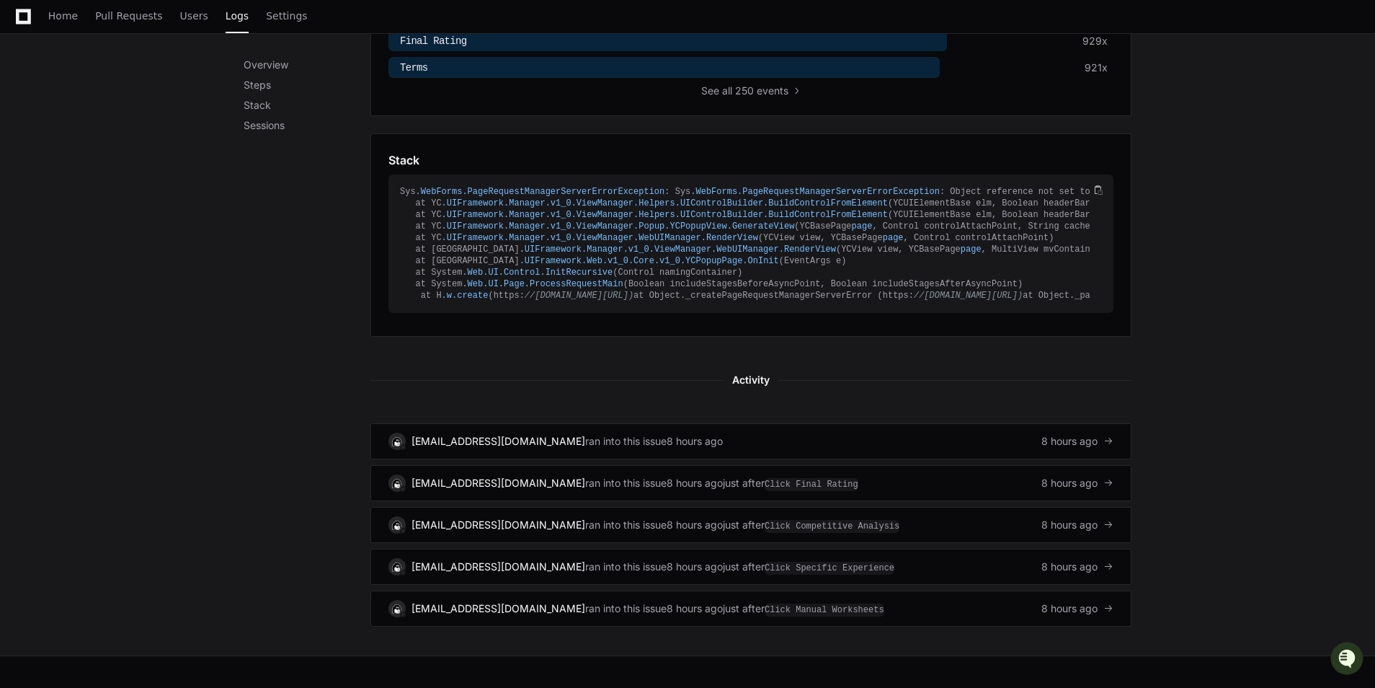
scroll to position [793, 0]
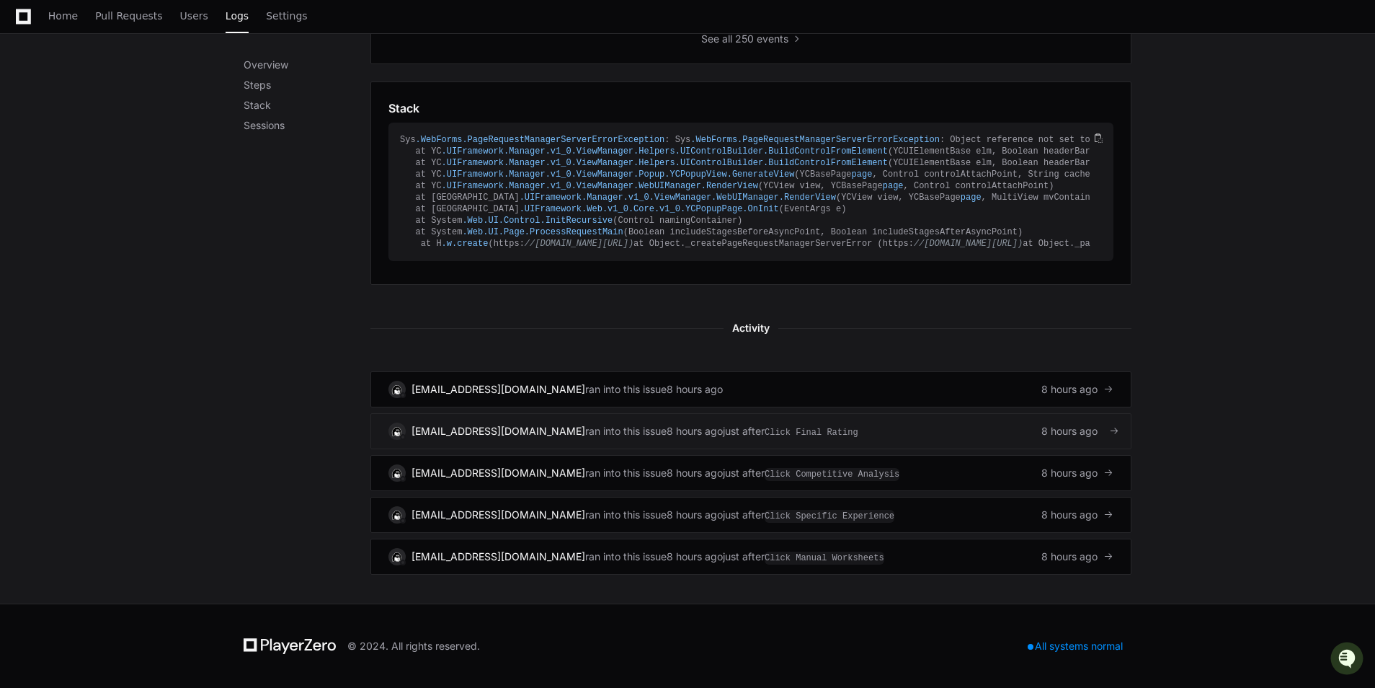
click at [905, 449] on link "svc-dy.datateam@cfins.com ran into this issue 8 hours ago just after Click Fina…" at bounding box center [751, 431] width 761 height 36
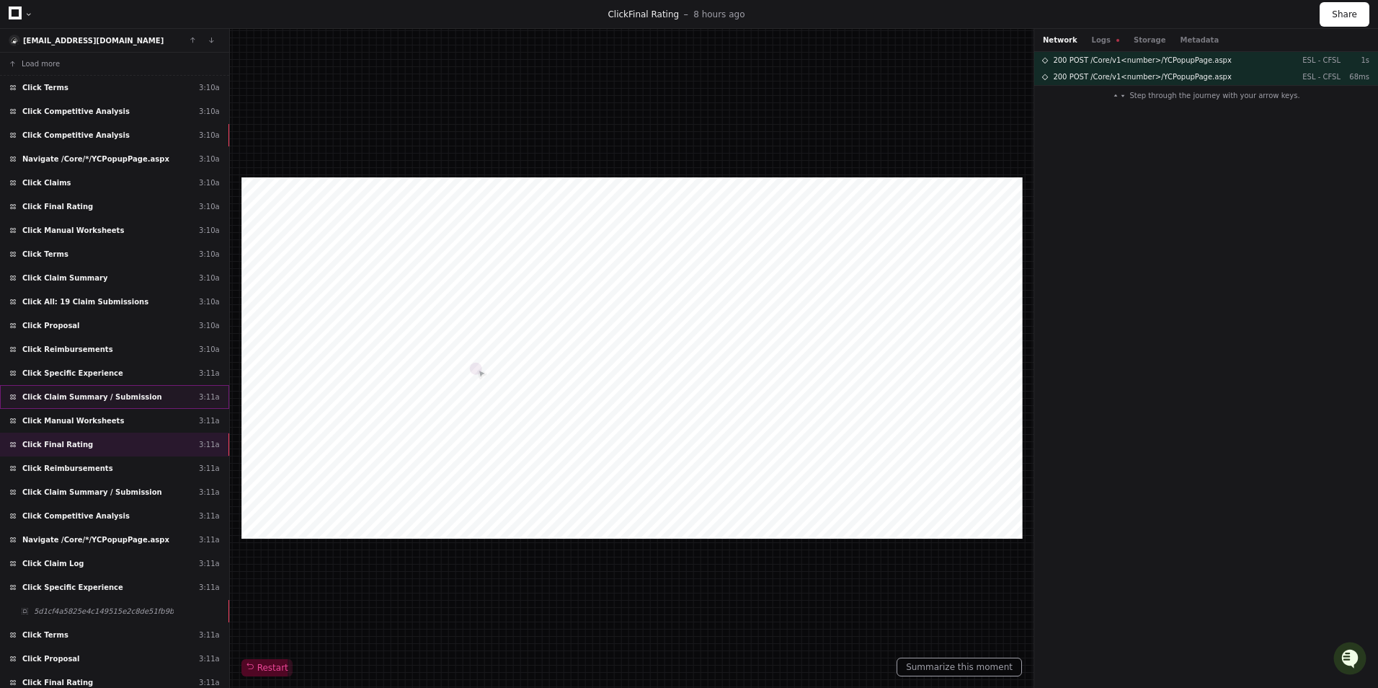
click at [111, 389] on div "Click Claim Summary / Submission 3:11a" at bounding box center [114, 397] width 229 height 24
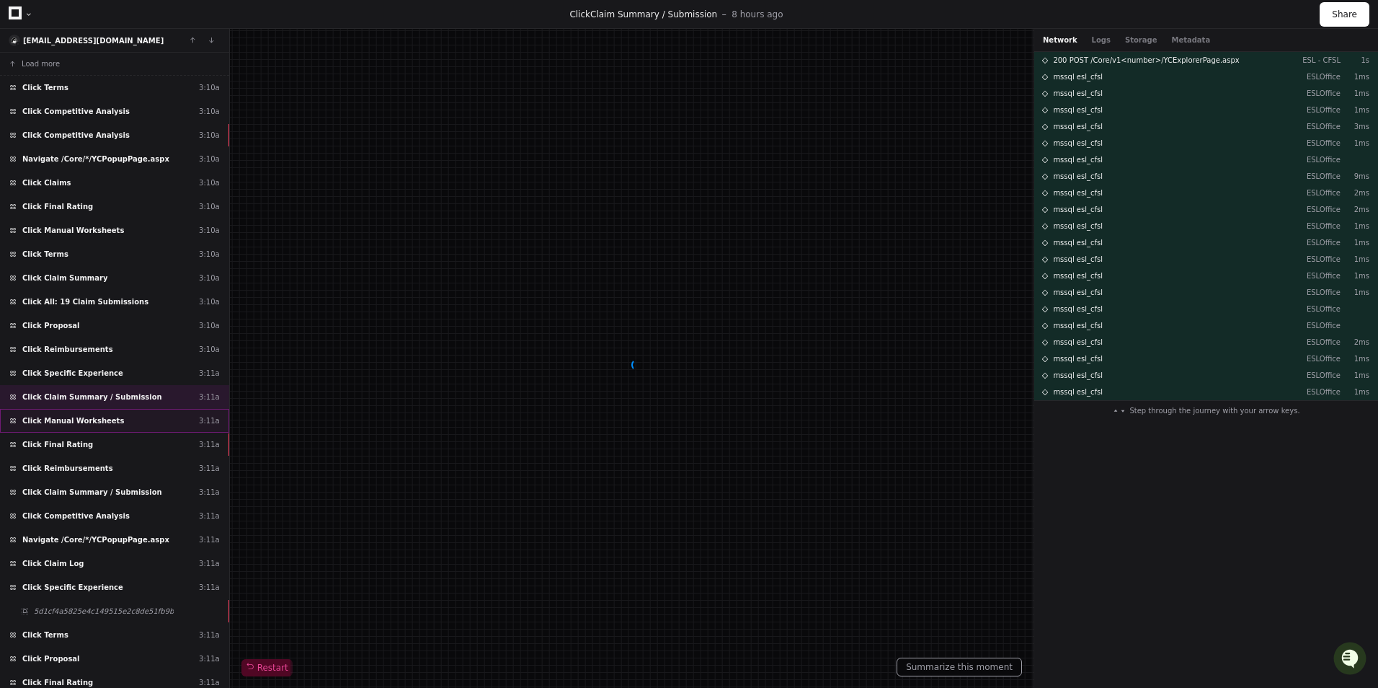
click at [123, 415] on div "Click Manual Worksheets 3:11a" at bounding box center [114, 421] width 229 height 24
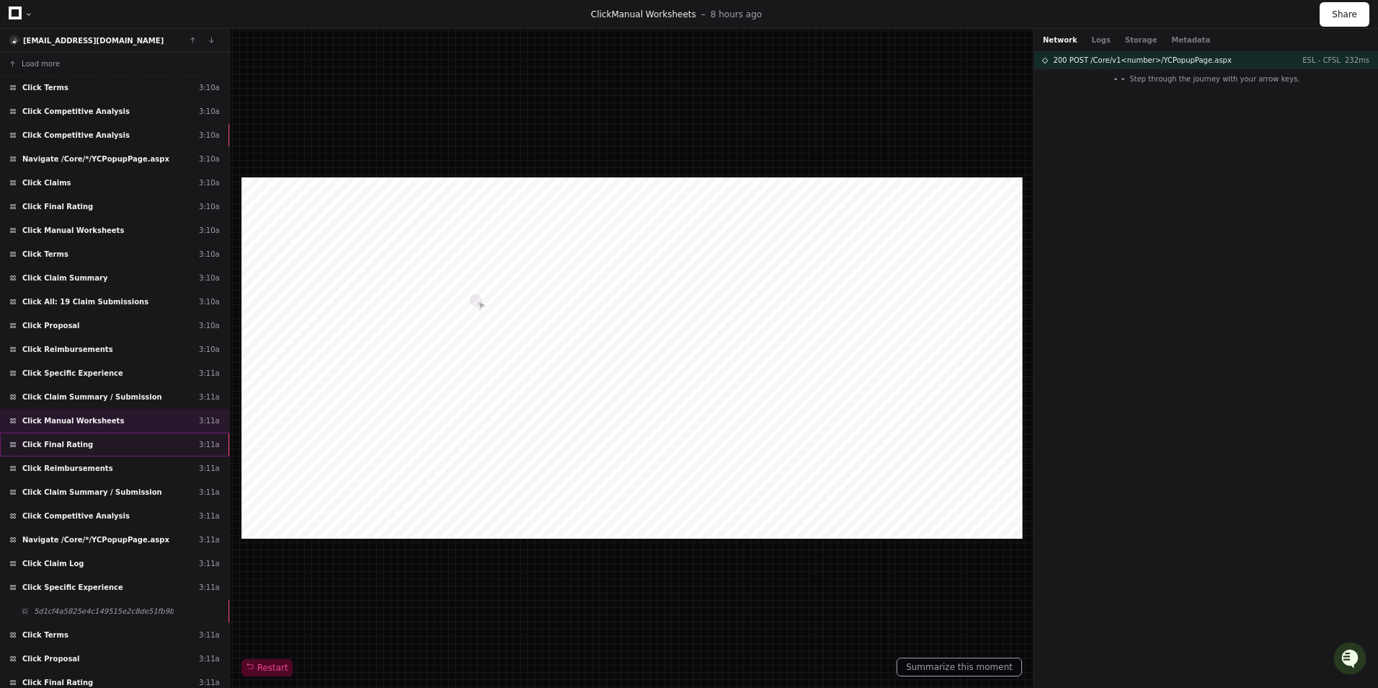
click at [128, 451] on div "Click Final Rating 3:11a" at bounding box center [114, 445] width 229 height 24
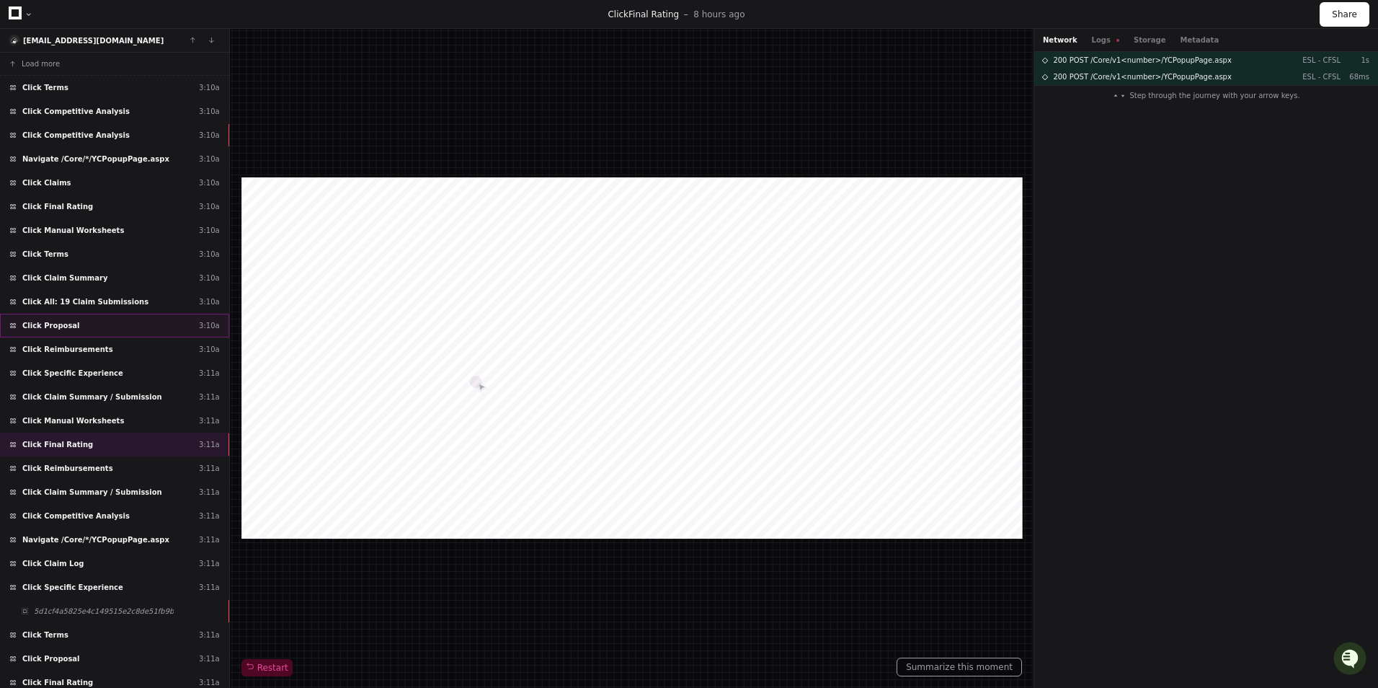
click at [135, 324] on div "Click Proposal 3:10a" at bounding box center [114, 326] width 229 height 24
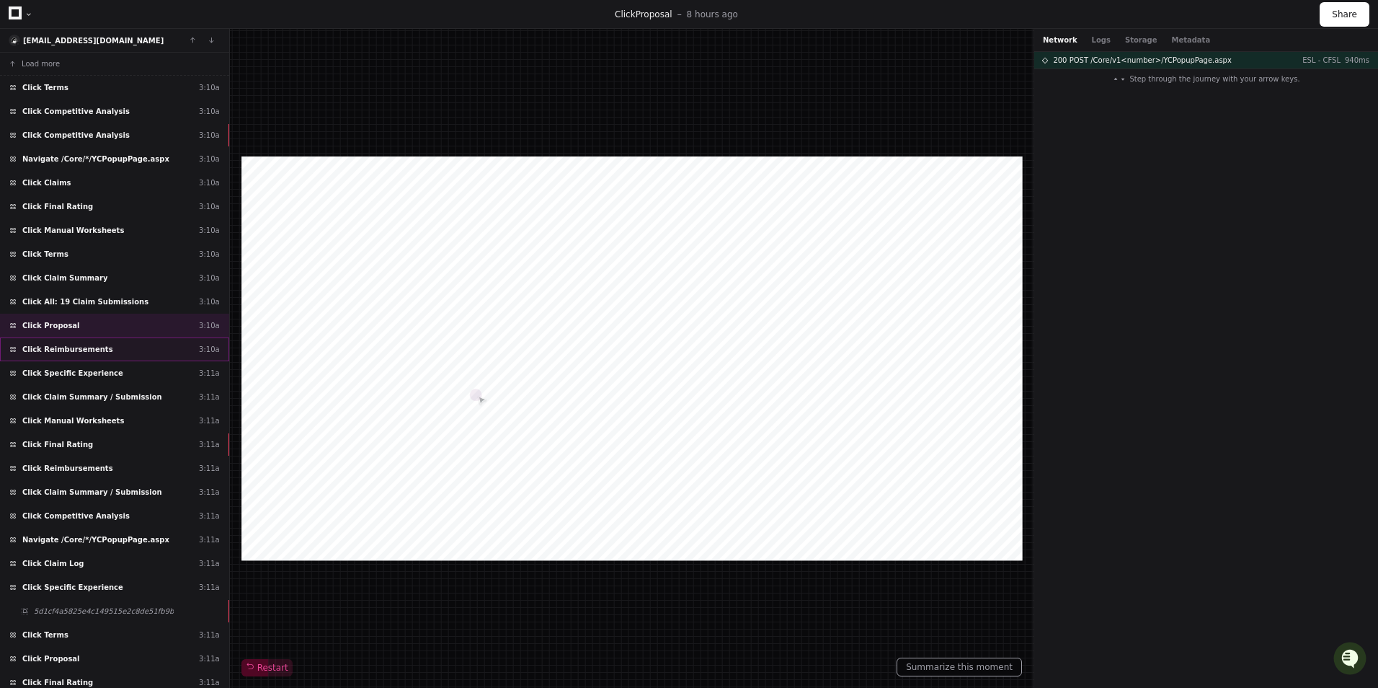
click at [156, 344] on div "Click Reimbursements 3:10a" at bounding box center [114, 349] width 229 height 24
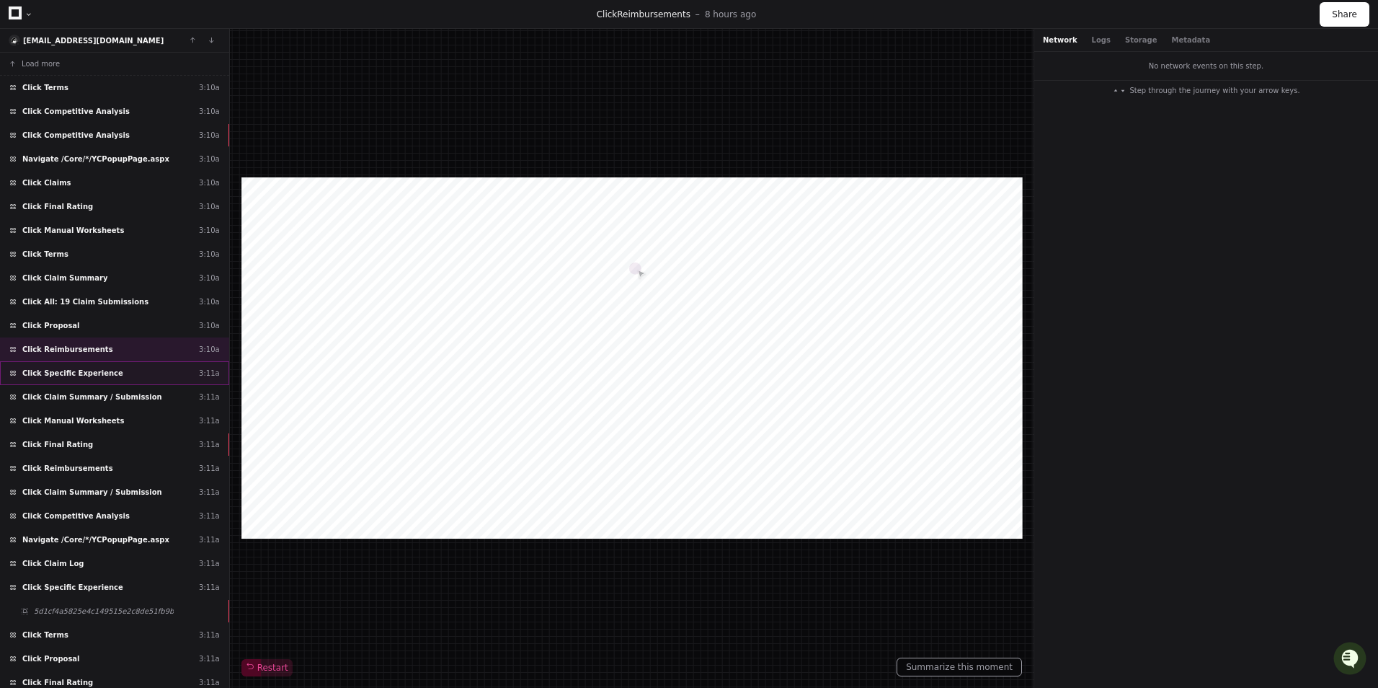
click at [159, 371] on div "Click Specific Experience 3:11a" at bounding box center [114, 373] width 229 height 24
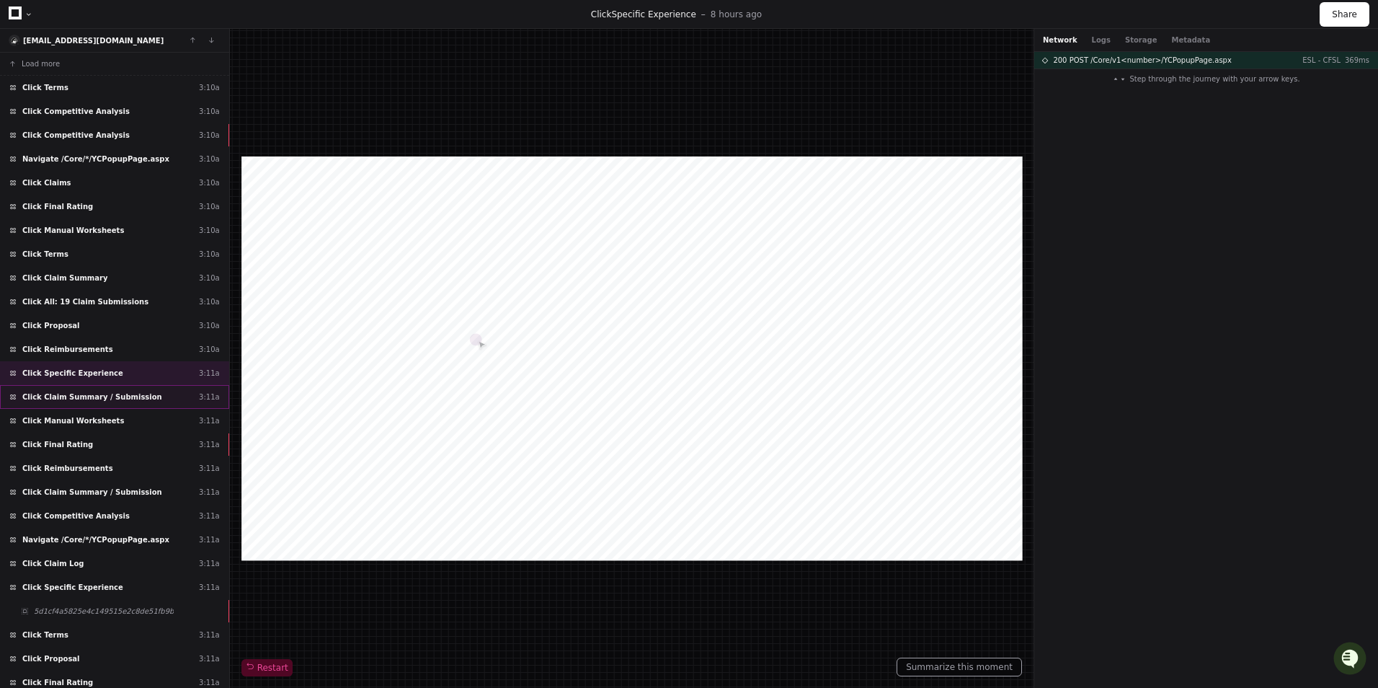
click at [165, 396] on div "Click Claim Summary / Submission 3:11a" at bounding box center [114, 397] width 229 height 24
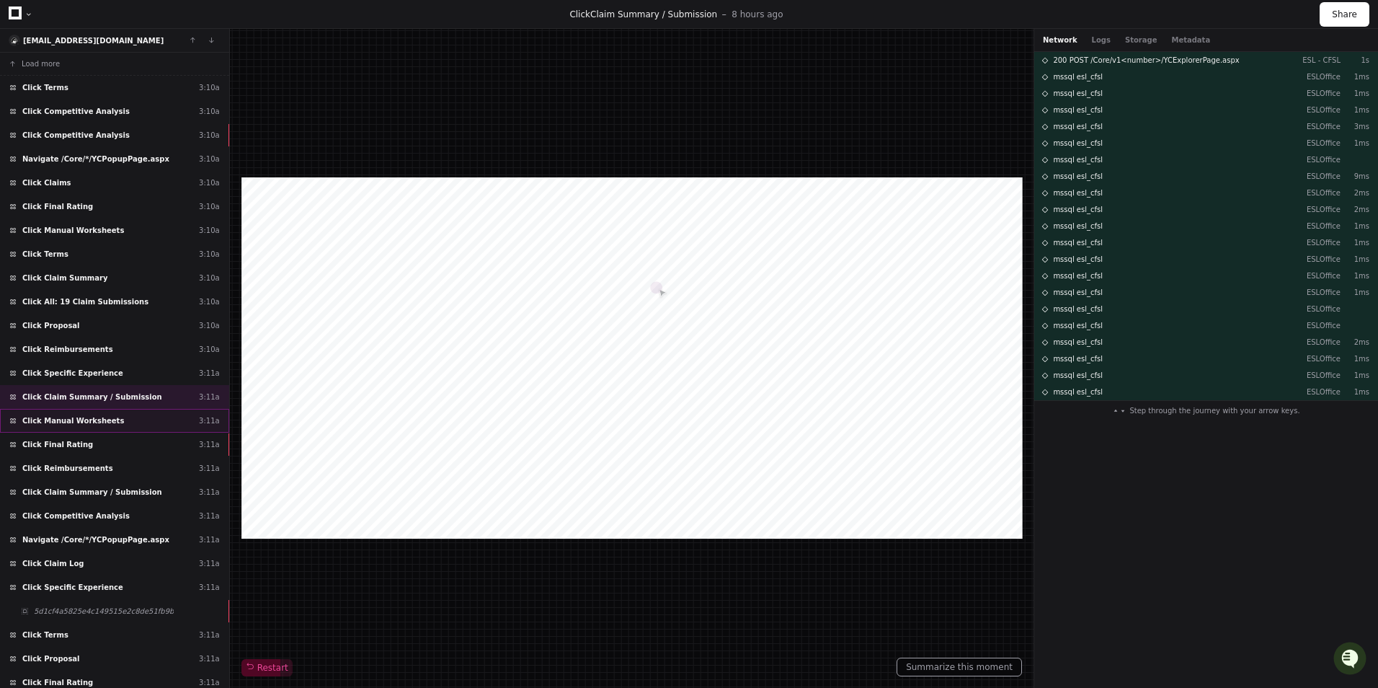
click at [173, 423] on div "Click Manual Worksheets 3:11a" at bounding box center [114, 421] width 229 height 24
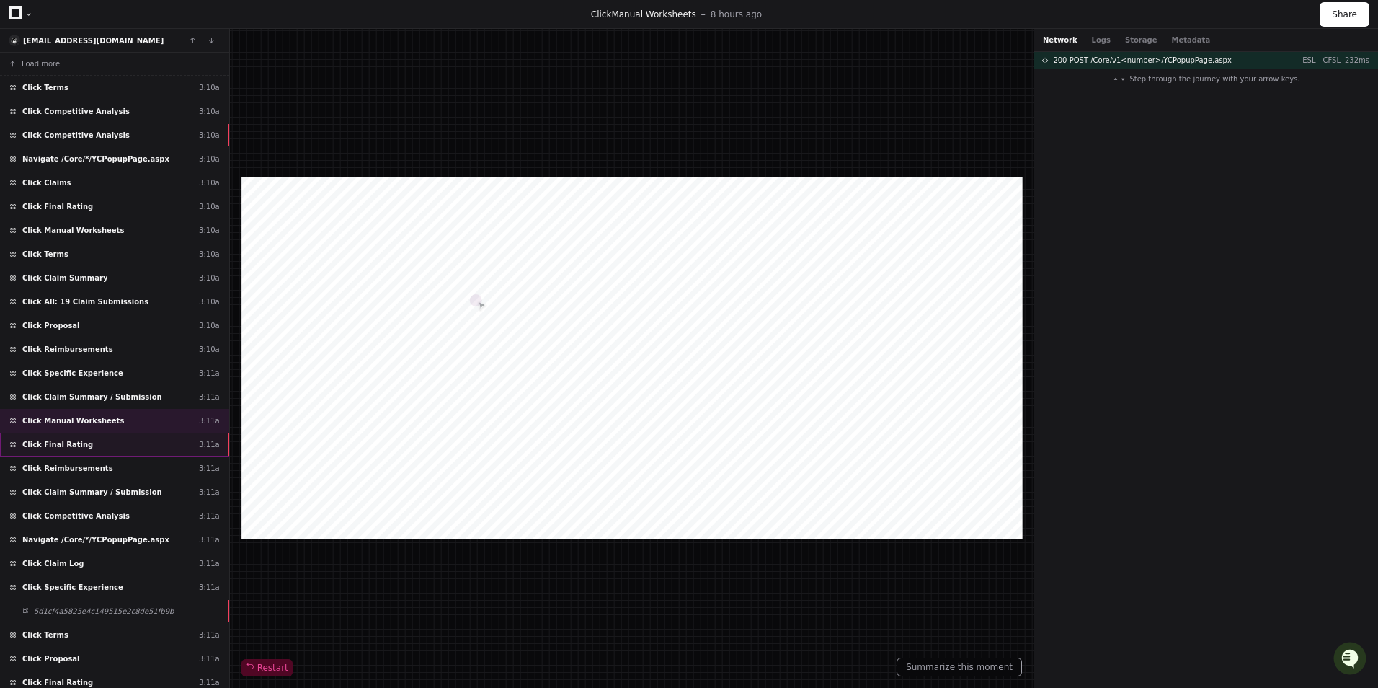
click at [160, 441] on div "Click Final Rating 3:11a" at bounding box center [114, 445] width 229 height 24
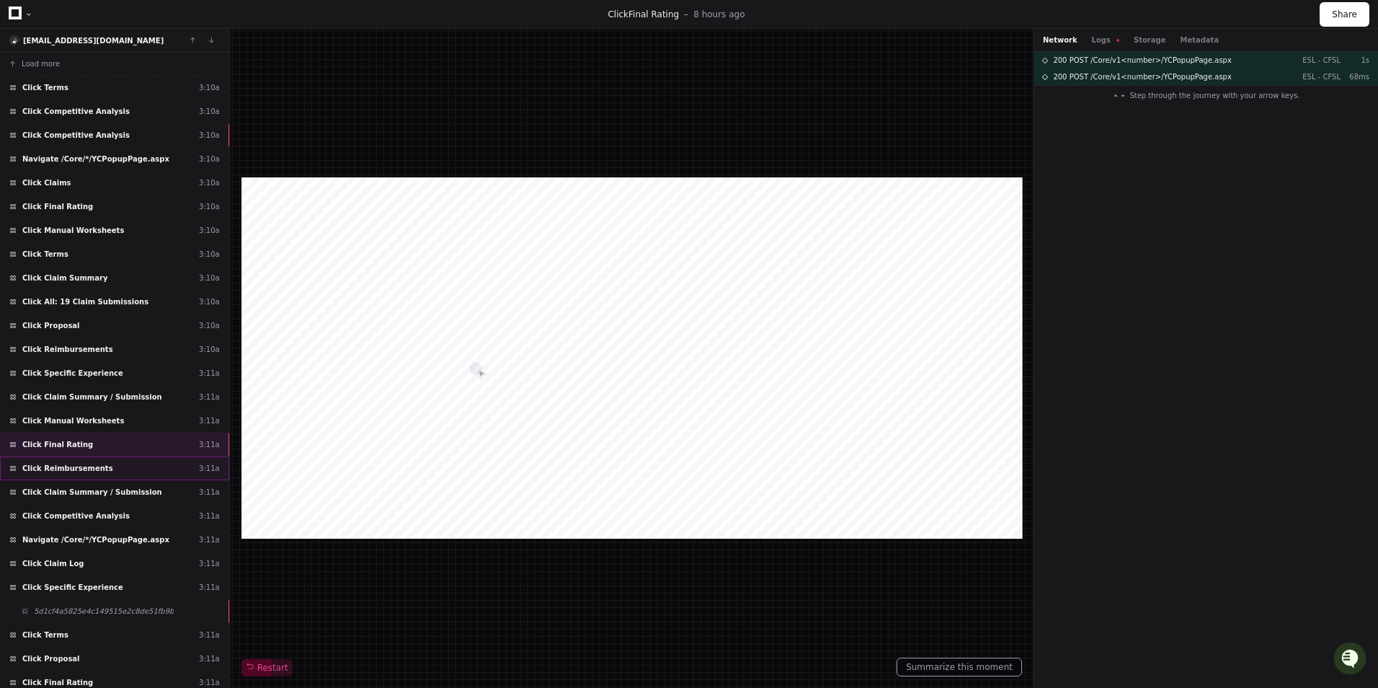
click at [172, 471] on div "Click Reimbursements 3:11a" at bounding box center [114, 468] width 229 height 24
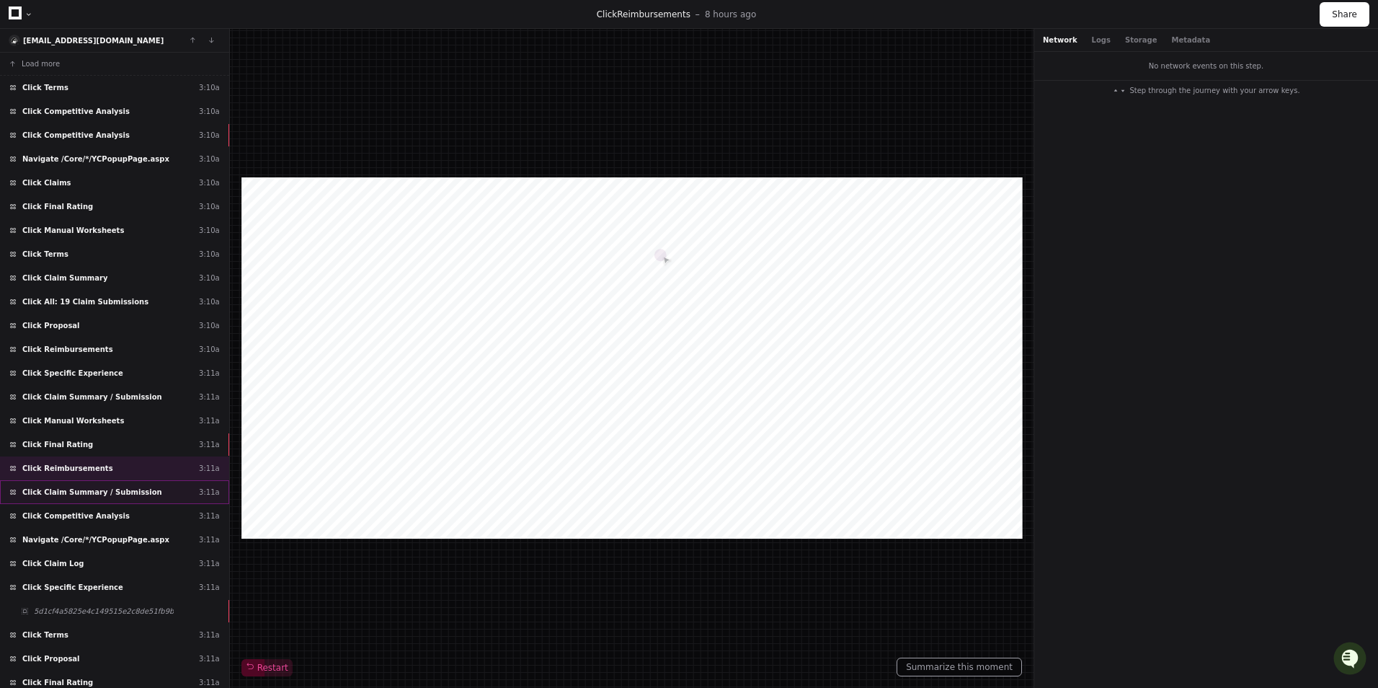
click at [169, 486] on div "Click Claim Summary / Submission 3:11a" at bounding box center [114, 492] width 229 height 24
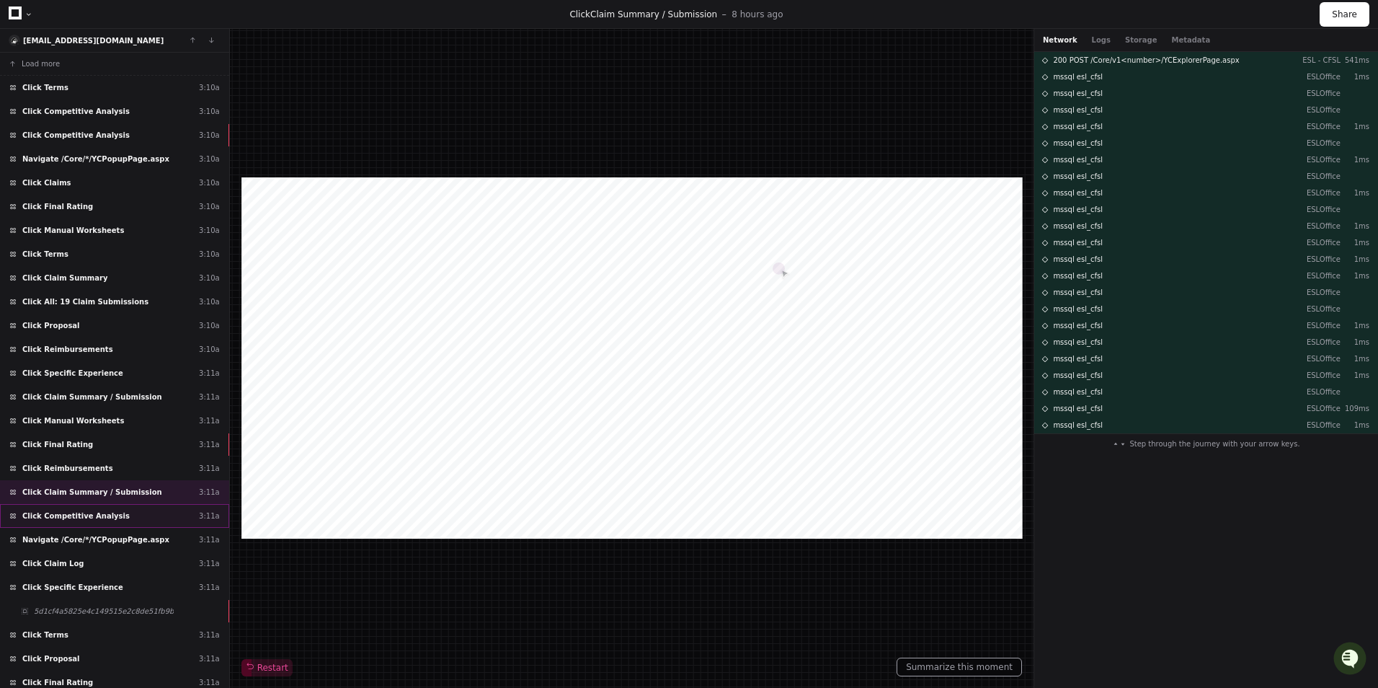
click at [164, 508] on div "Click Competitive Analysis 3:11a" at bounding box center [114, 516] width 229 height 24
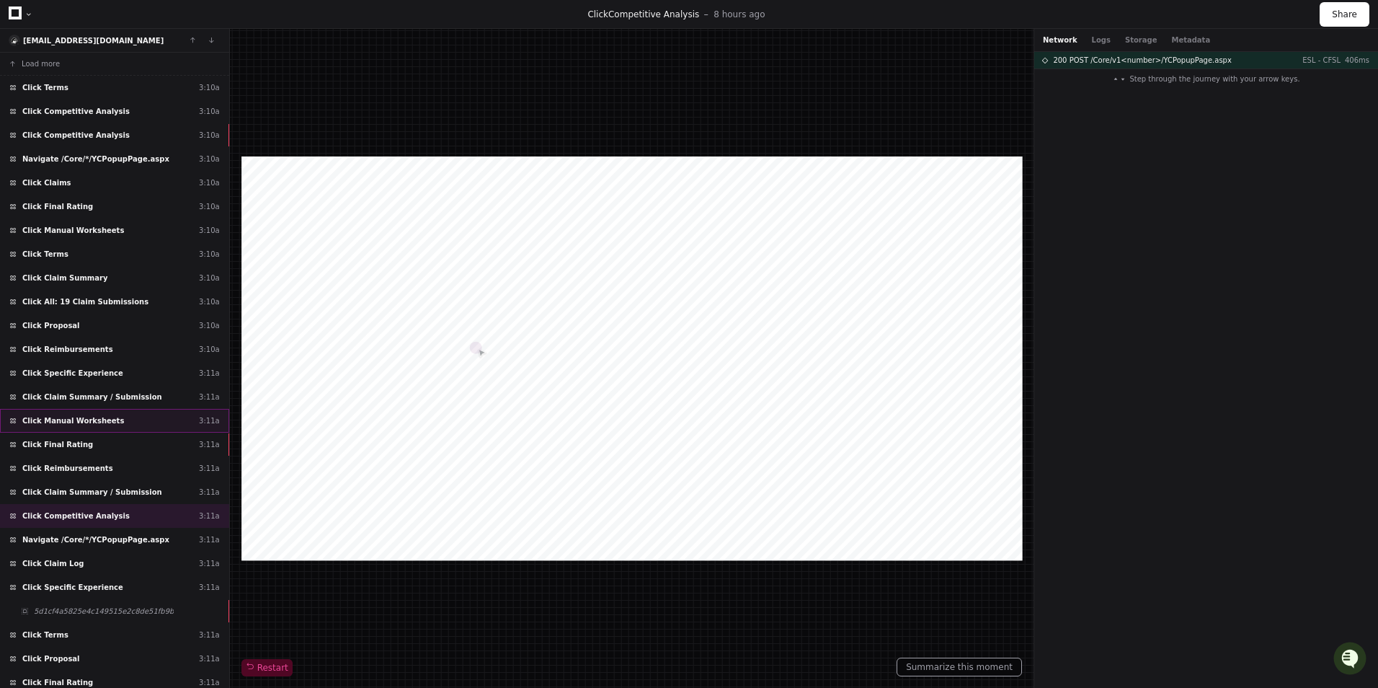
click at [168, 422] on div "Click Manual Worksheets 3:11a" at bounding box center [114, 421] width 229 height 24
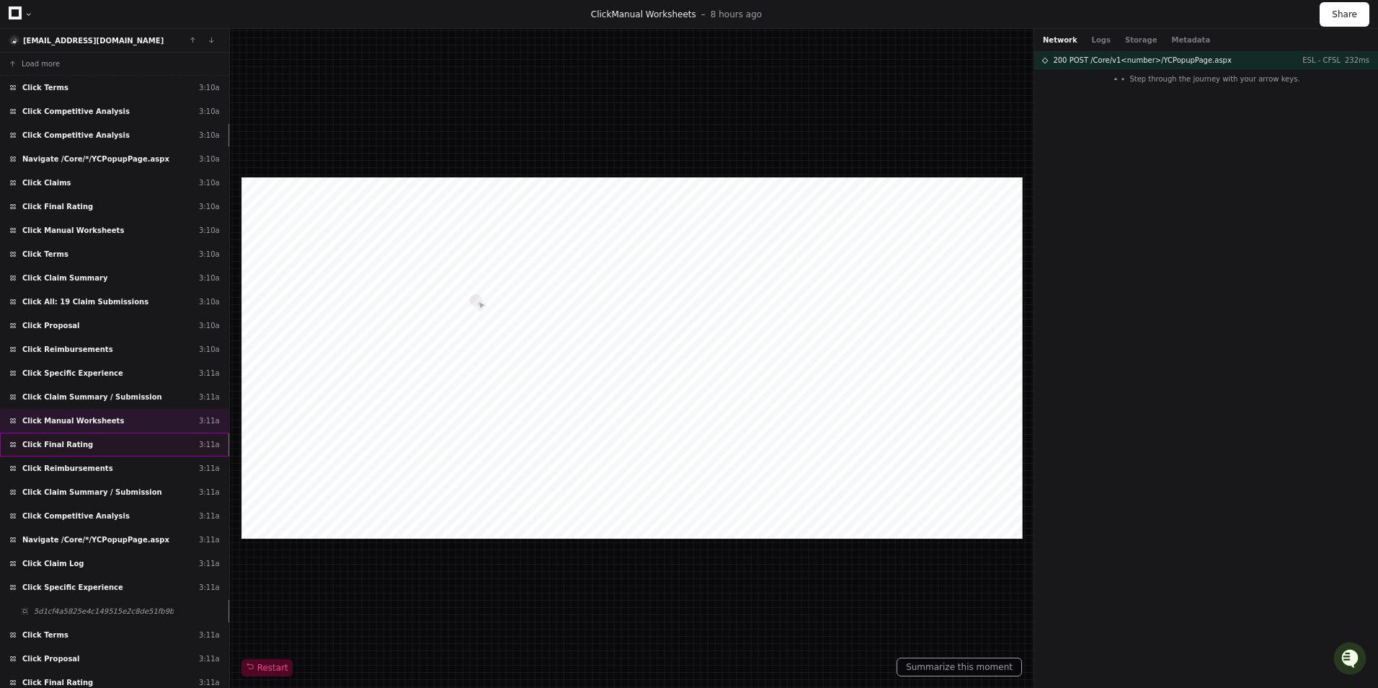
click at [163, 446] on div "Click Final Rating 3:11a" at bounding box center [114, 445] width 229 height 24
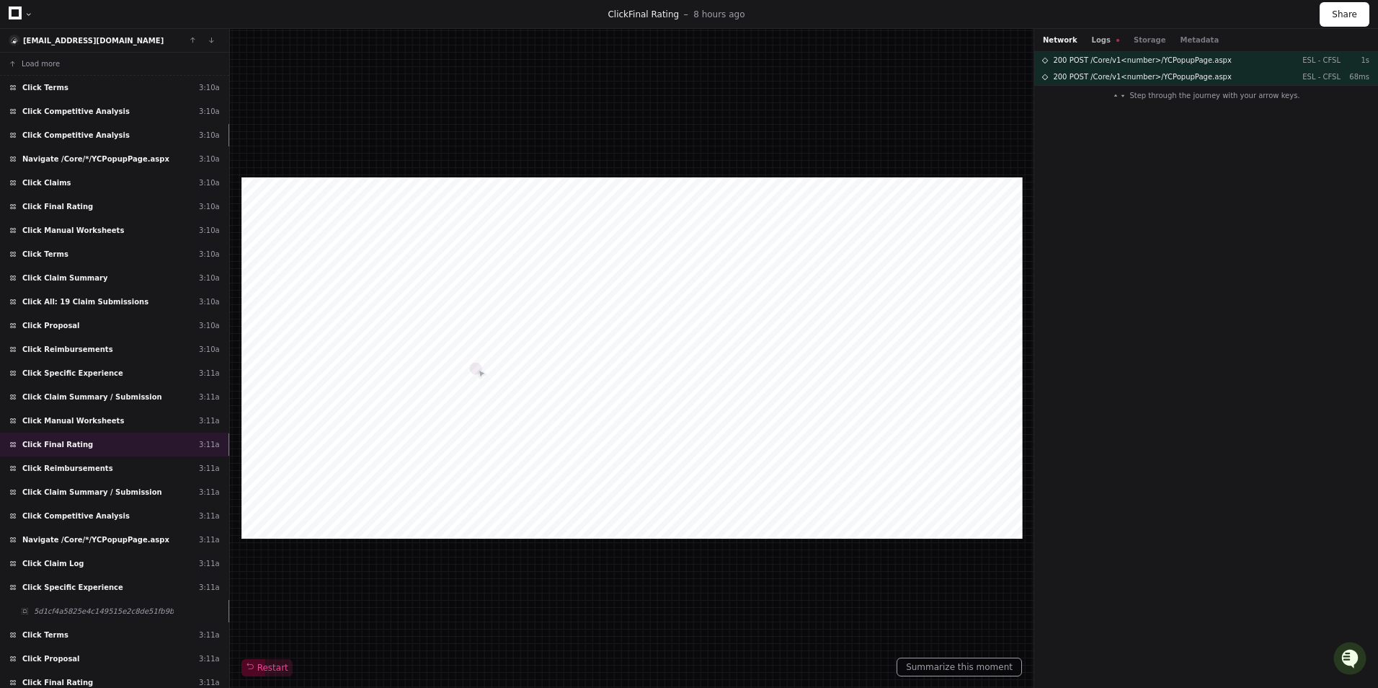
click at [1103, 36] on button "Logs" at bounding box center [1105, 40] width 27 height 11
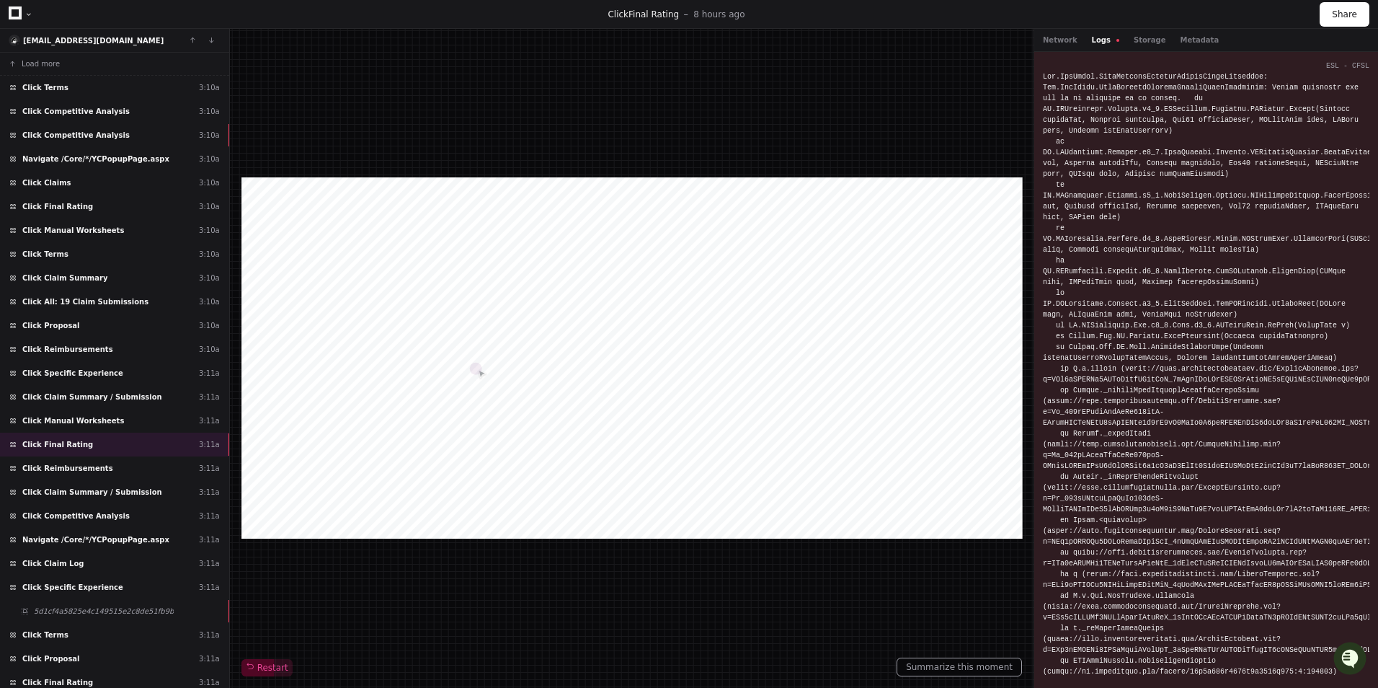
click at [1152, 35] on div "Network Logs Storage Metadata" at bounding box center [1131, 40] width 176 height 11
click at [1189, 39] on button "Metadata" at bounding box center [1199, 40] width 39 height 11
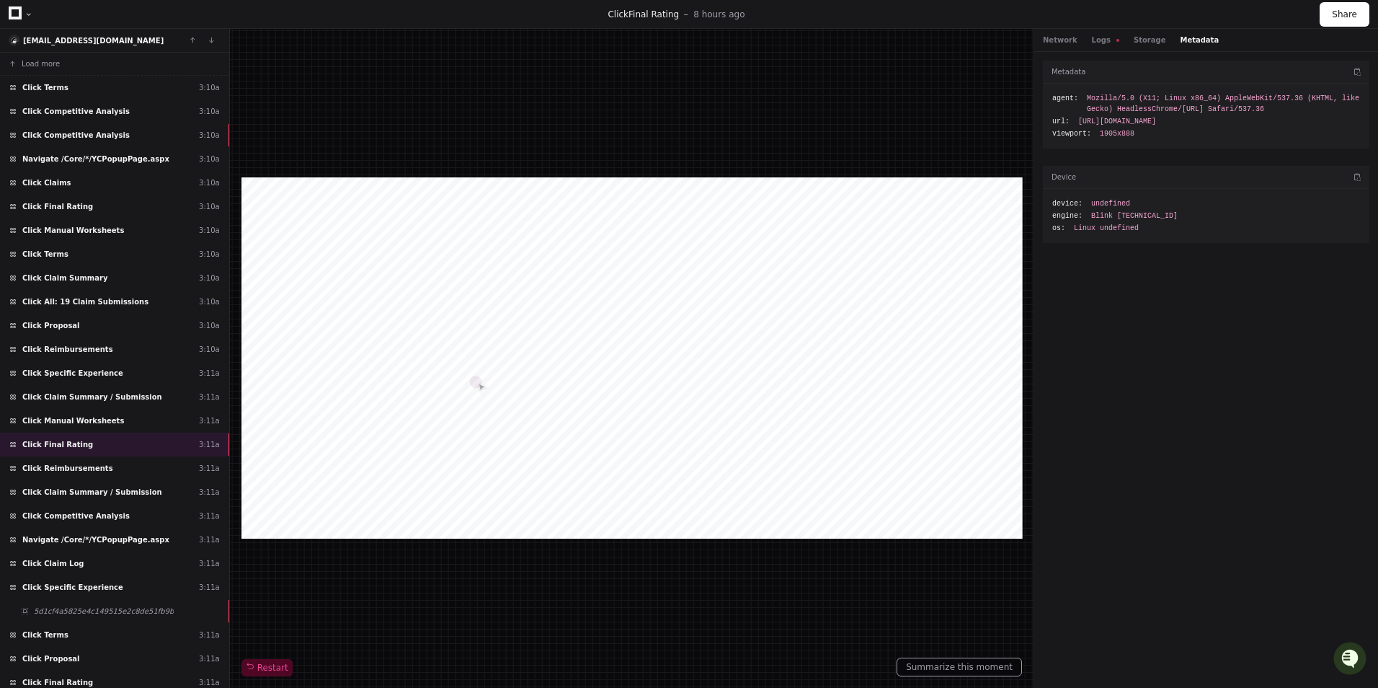
click at [1156, 127] on span "https://cfsl.stoplossadvantage.com/Core/v1.0/YCPopupPage.aspx?a=Till2024v2.UI.v…" at bounding box center [1117, 121] width 78 height 11
click at [1099, 127] on span "https://cfsl.stoplossadvantage.com/Core/v1.0/YCPopupPage.aspx?a=Till2024v2.UI.v…" at bounding box center [1117, 121] width 78 height 11
drag, startPoint x: 1311, startPoint y: 122, endPoint x: 1330, endPoint y: 96, distance: 32.0
click at [1156, 121] on span "https://cfsl.stoplossadvantage.com/Core/v1.0/YCPopupPage.aspx?a=Till2024v2.UI.v…" at bounding box center [1117, 121] width 78 height 11
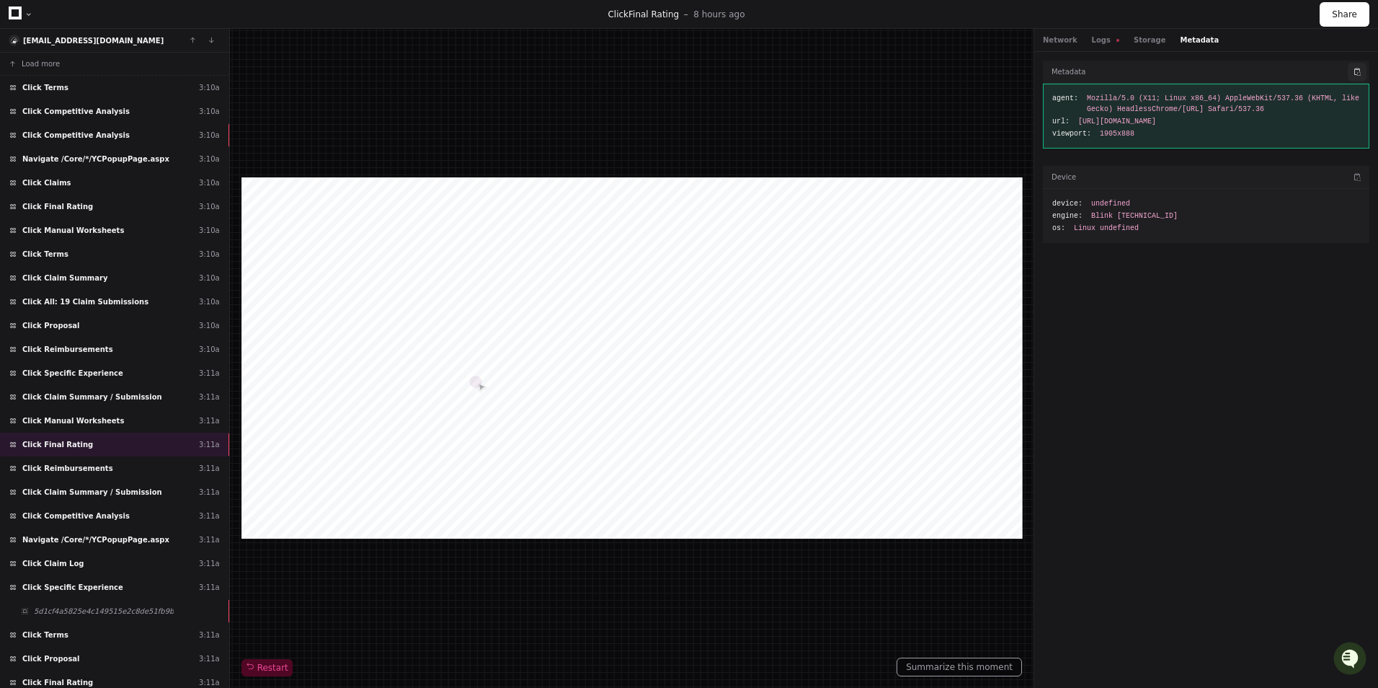
click at [1362, 66] on button at bounding box center [1357, 72] width 19 height 19
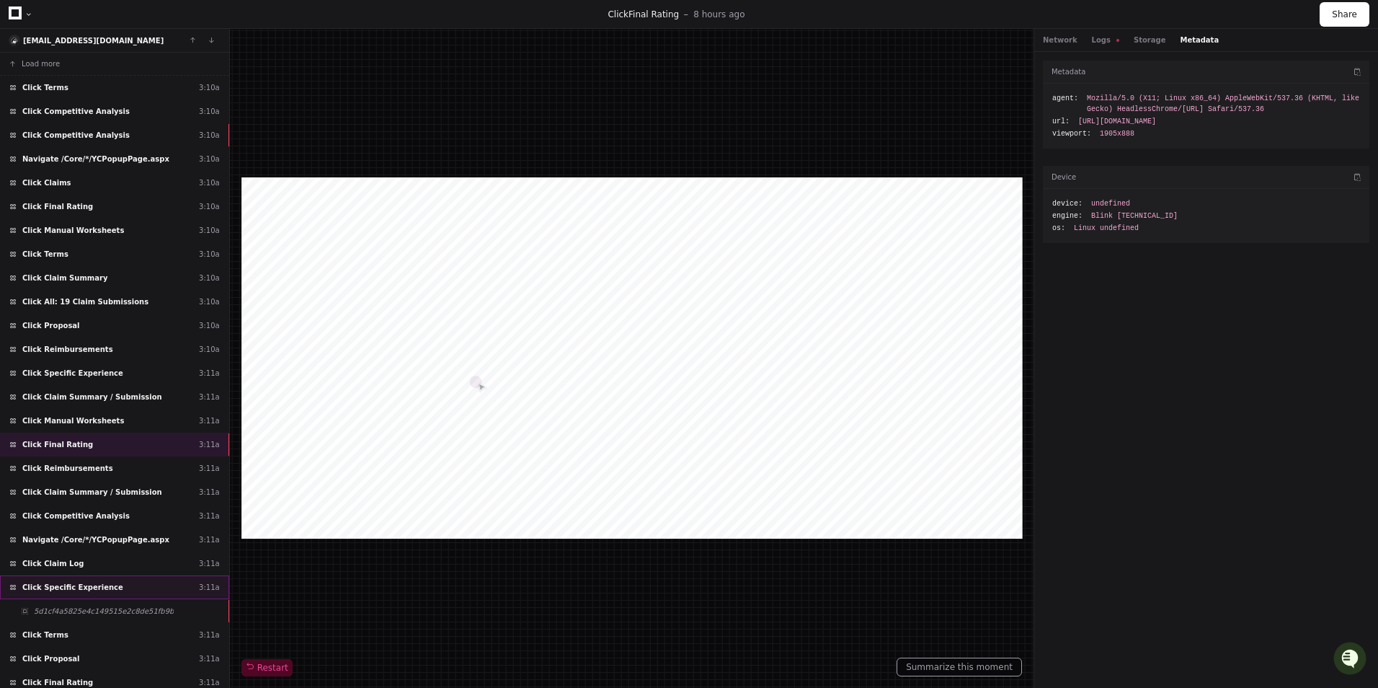
click at [110, 589] on div "Click Specific Experience 3:11a" at bounding box center [114, 587] width 229 height 24
click at [146, 607] on span "5d1cf4a5825e4c149515e2c8de51fb9b" at bounding box center [104, 611] width 140 height 11
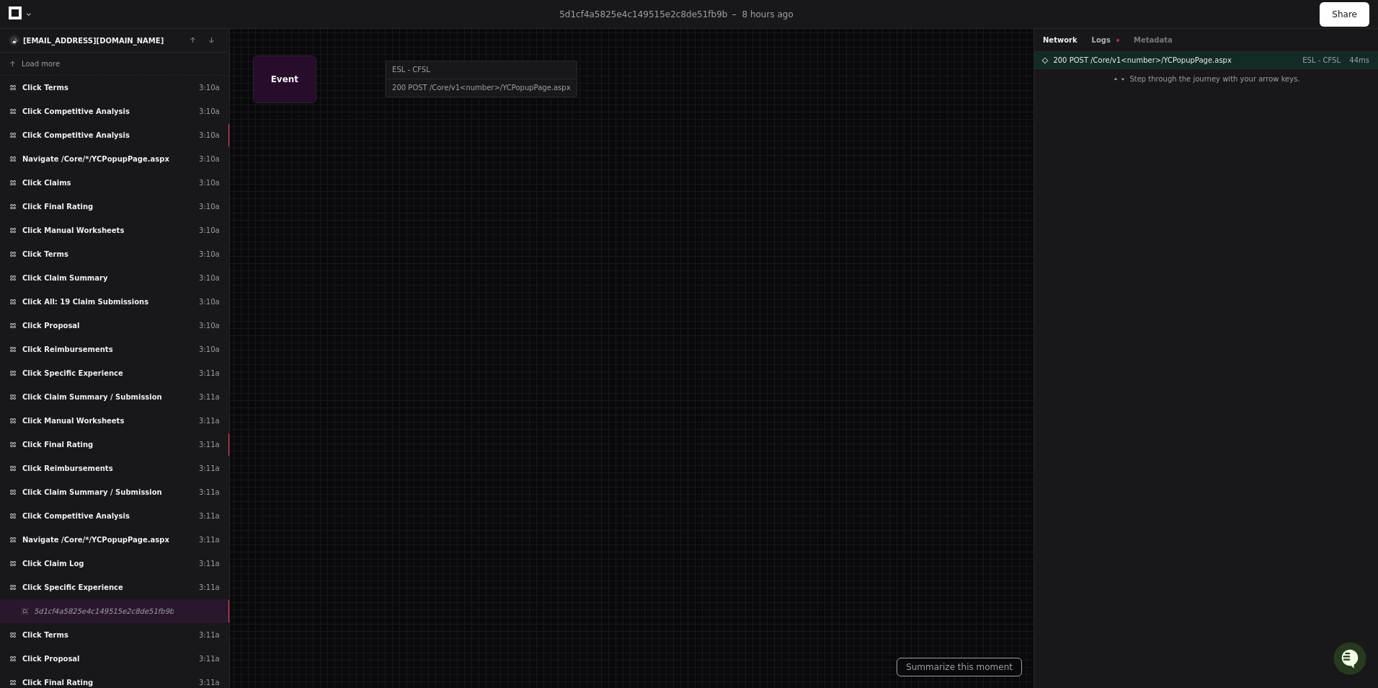
click at [1092, 38] on button "Logs" at bounding box center [1105, 40] width 27 height 11
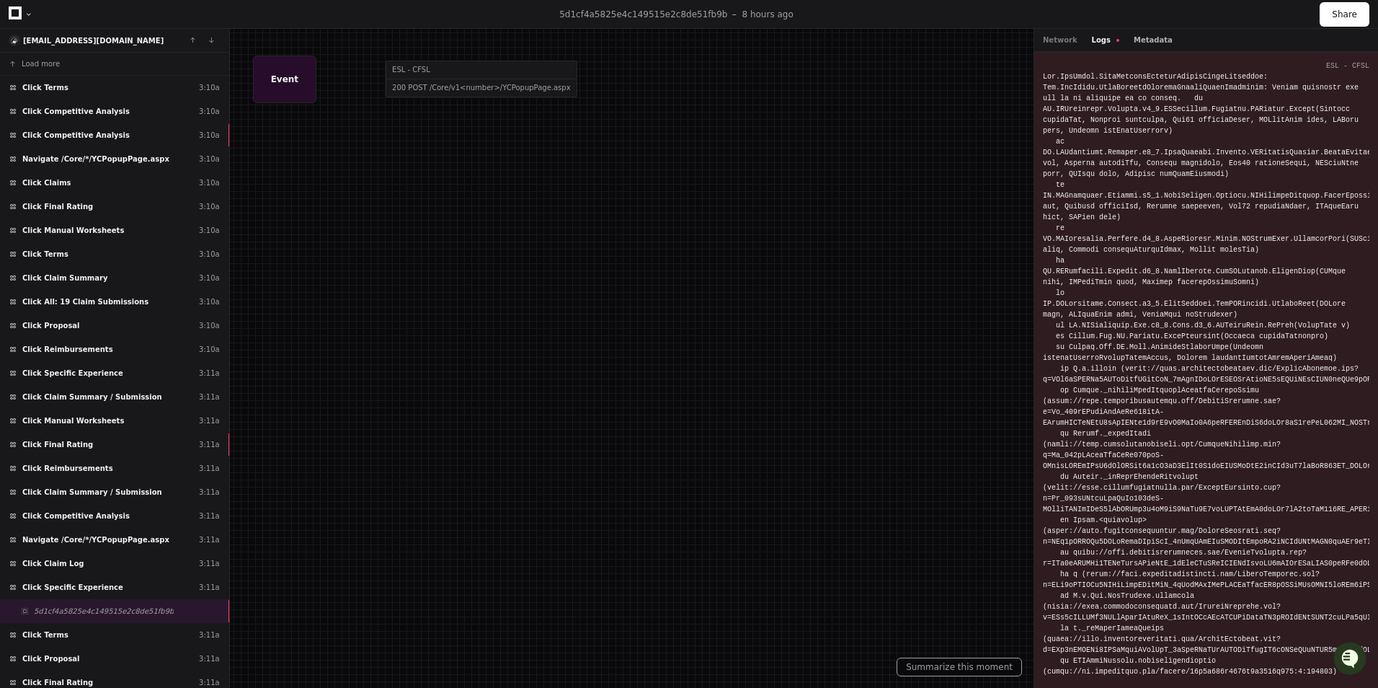
click at [1140, 37] on button "Metadata" at bounding box center [1153, 40] width 39 height 11
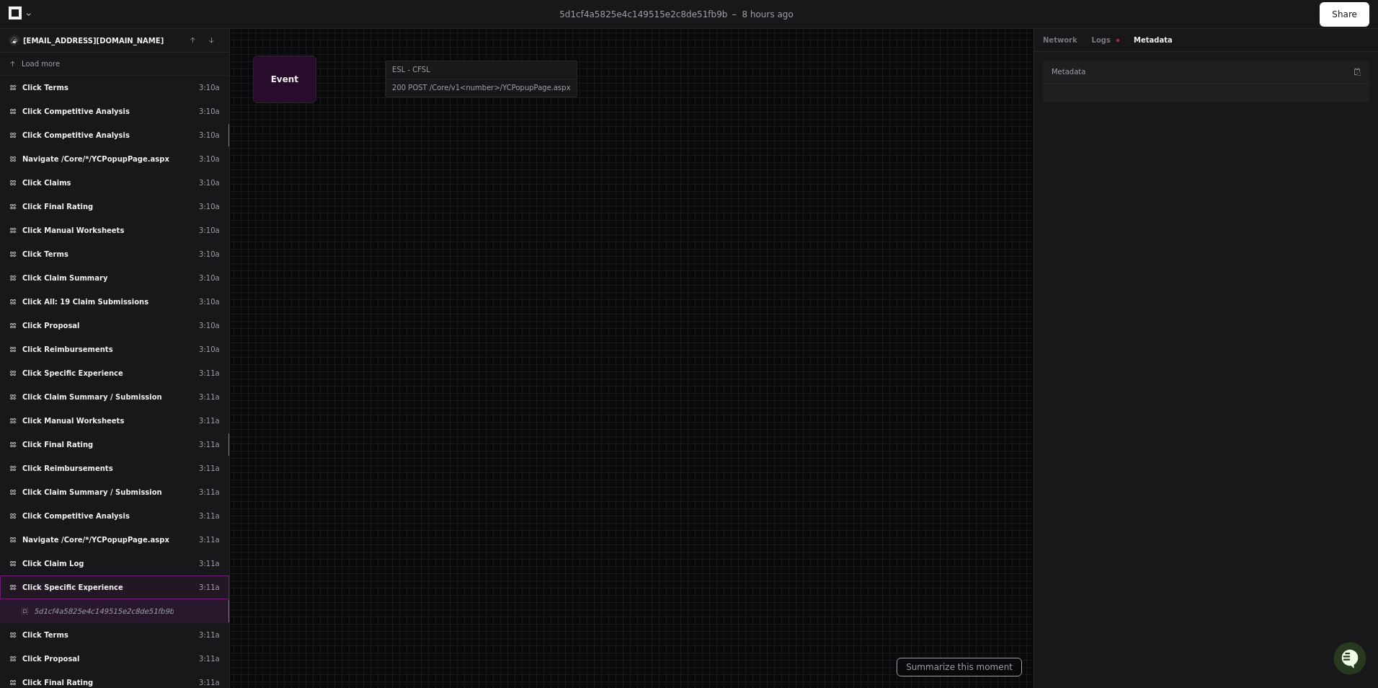
click at [108, 590] on div "Click Specific Experience 3:11a" at bounding box center [114, 587] width 229 height 24
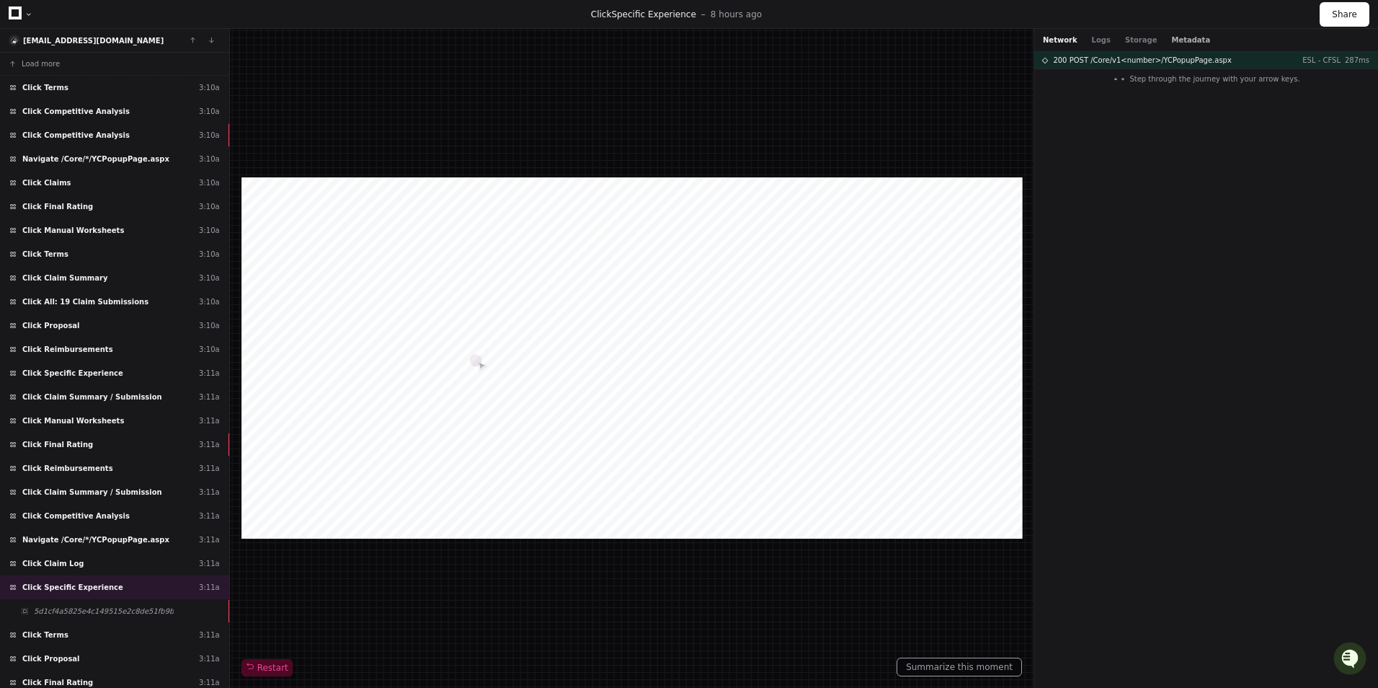
click at [1171, 35] on button "Metadata" at bounding box center [1190, 40] width 39 height 11
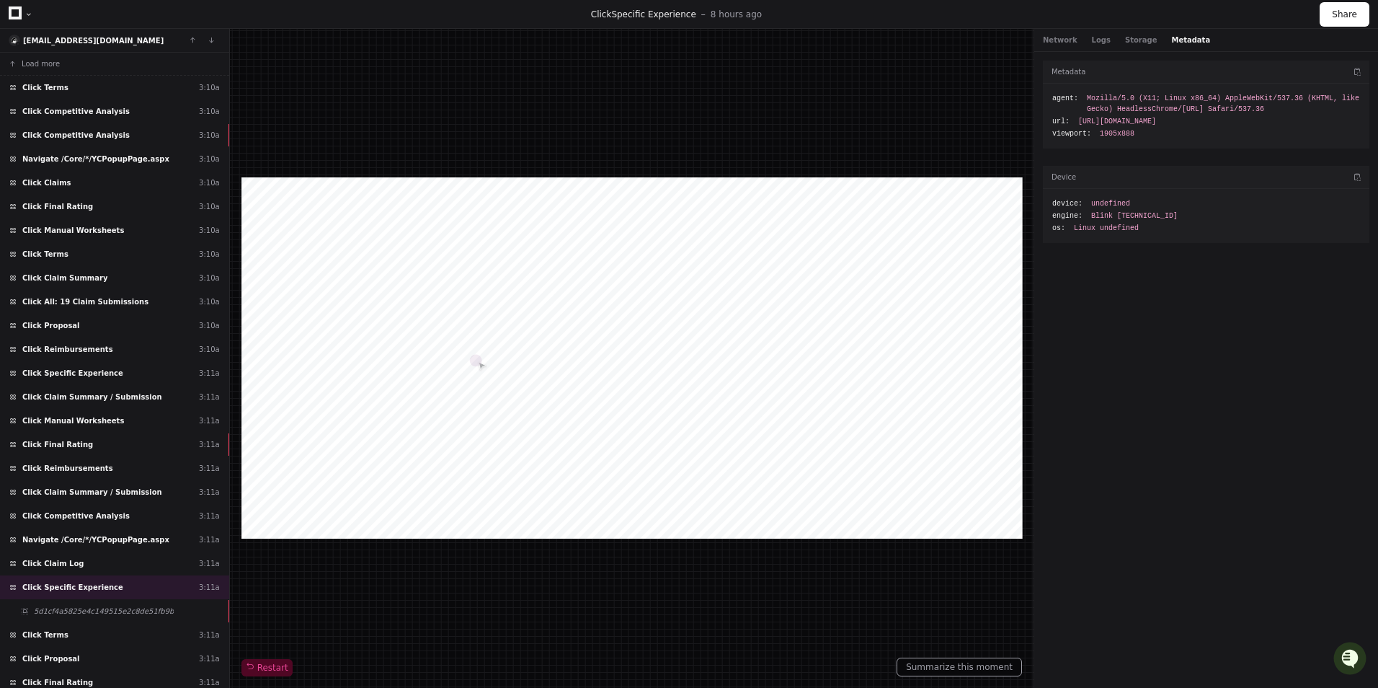
click at [1156, 120] on span "https://cfsl.stoplossadvantage.com/Core/v1.0/YCPopupPage.aspx?a=Till2023v2.UI.v…" at bounding box center [1117, 121] width 78 height 11
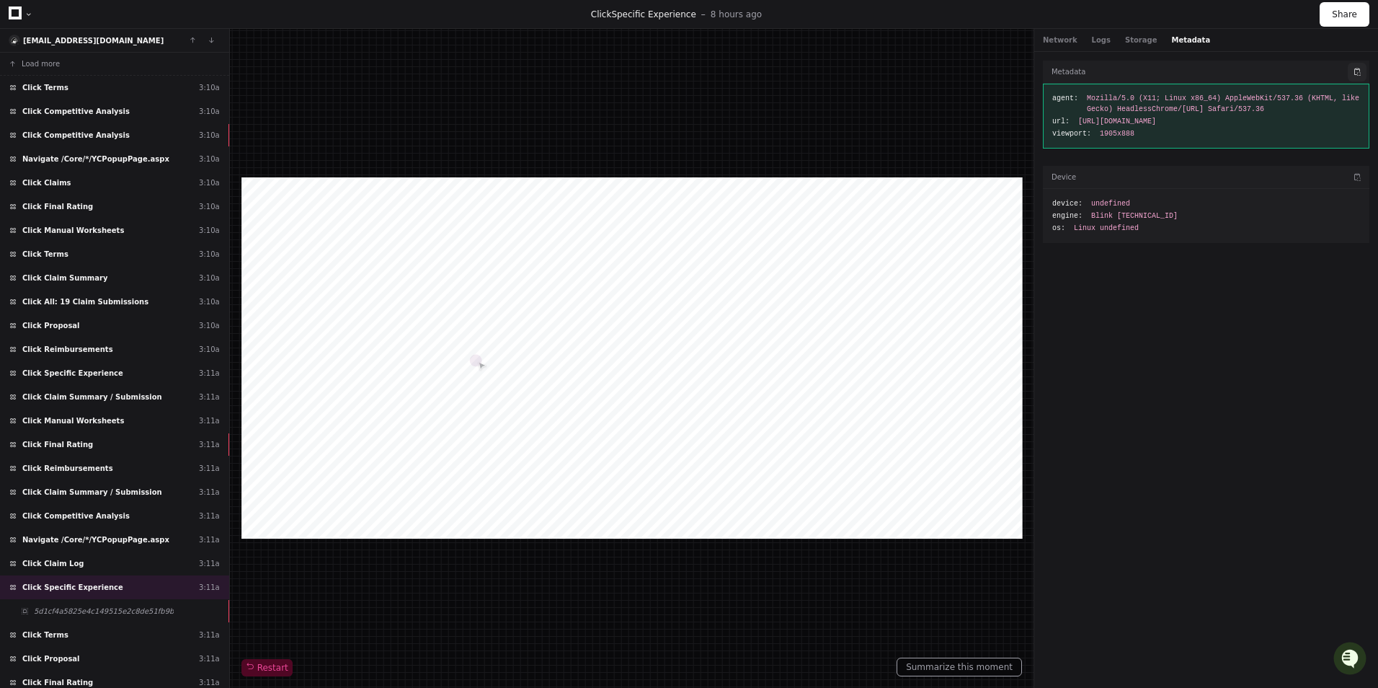
click at [1359, 70] on button at bounding box center [1357, 72] width 19 height 19
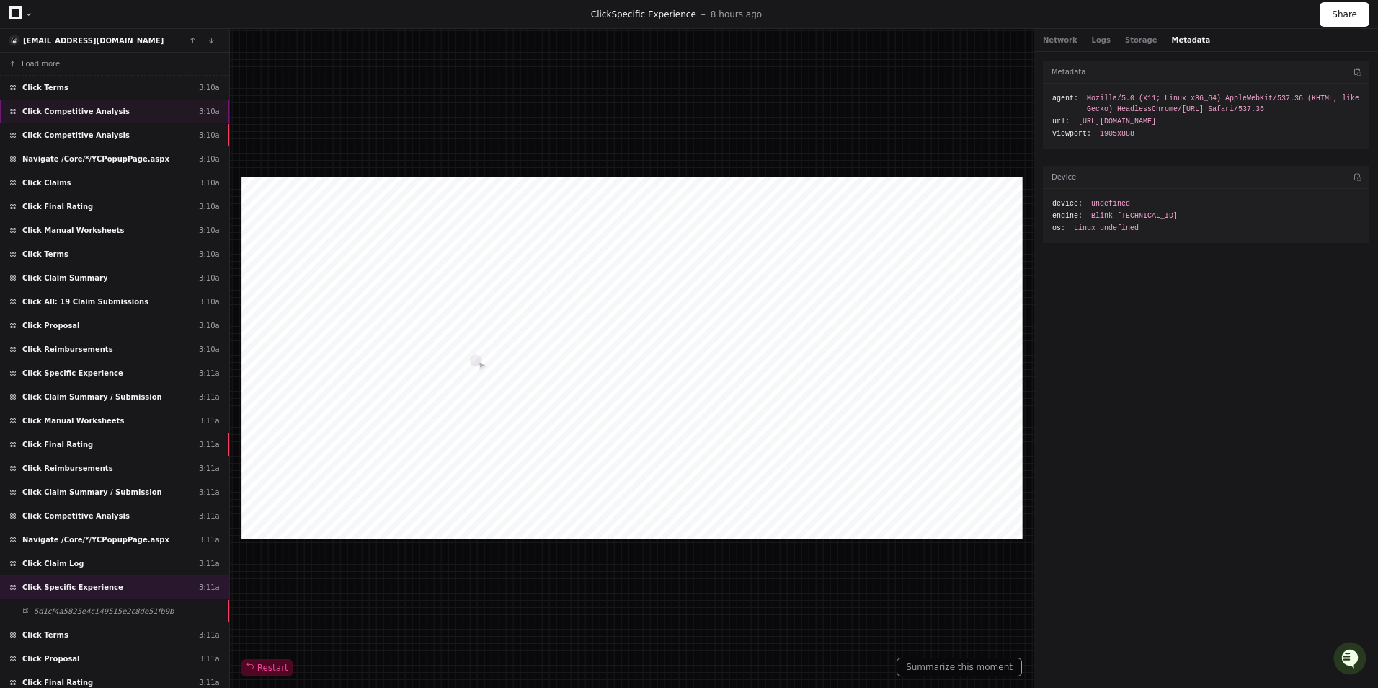
click at [161, 110] on div "Click Competitive Analysis 3:10a" at bounding box center [114, 111] width 229 height 24
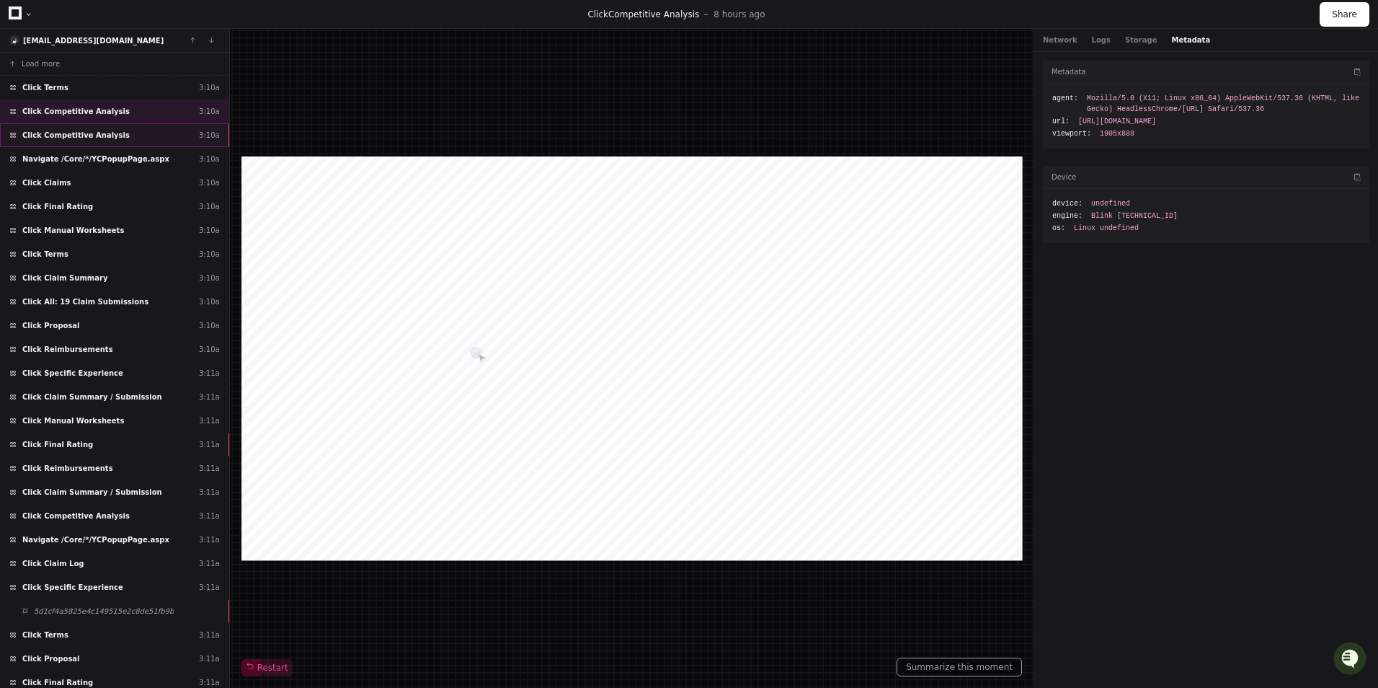
click at [187, 129] on div "Click Competitive Analysis 3:10a" at bounding box center [114, 135] width 229 height 24
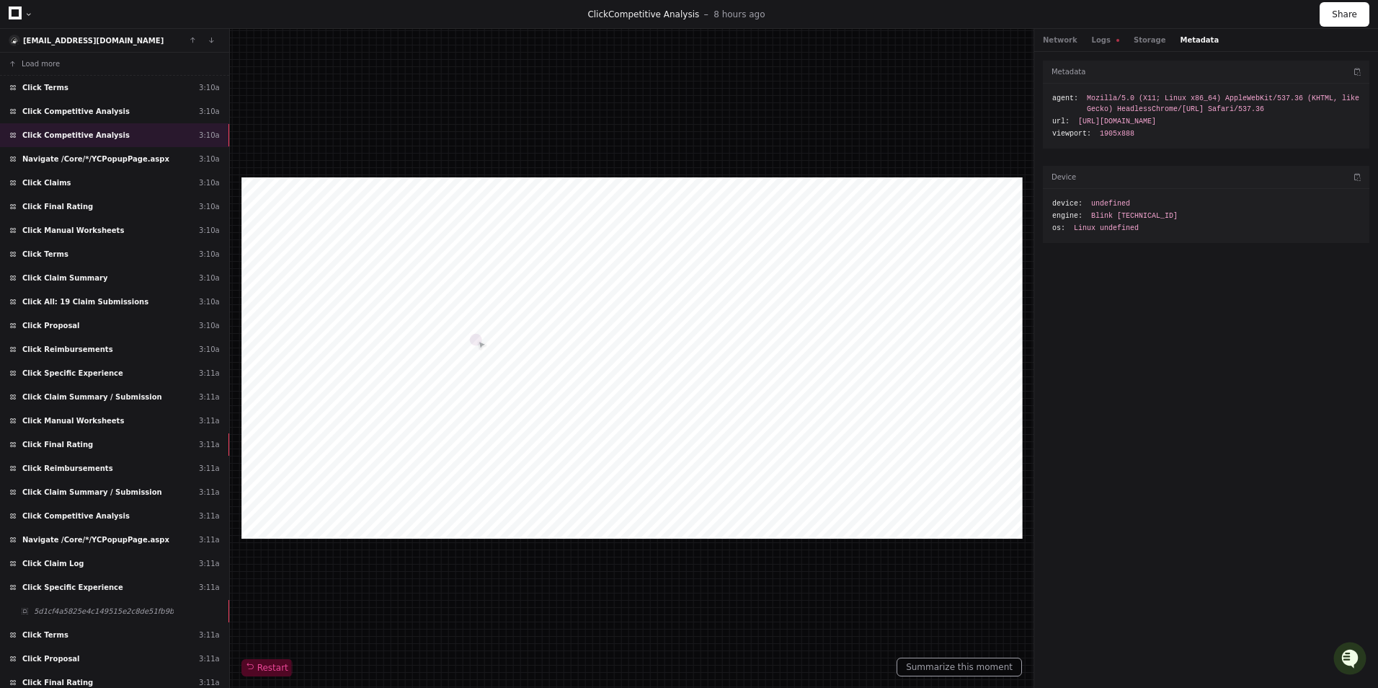
click at [1081, 40] on div "Network Logs Storage Metadata" at bounding box center [1131, 40] width 176 height 11
click at [1092, 39] on button "Logs" at bounding box center [1105, 40] width 27 height 11
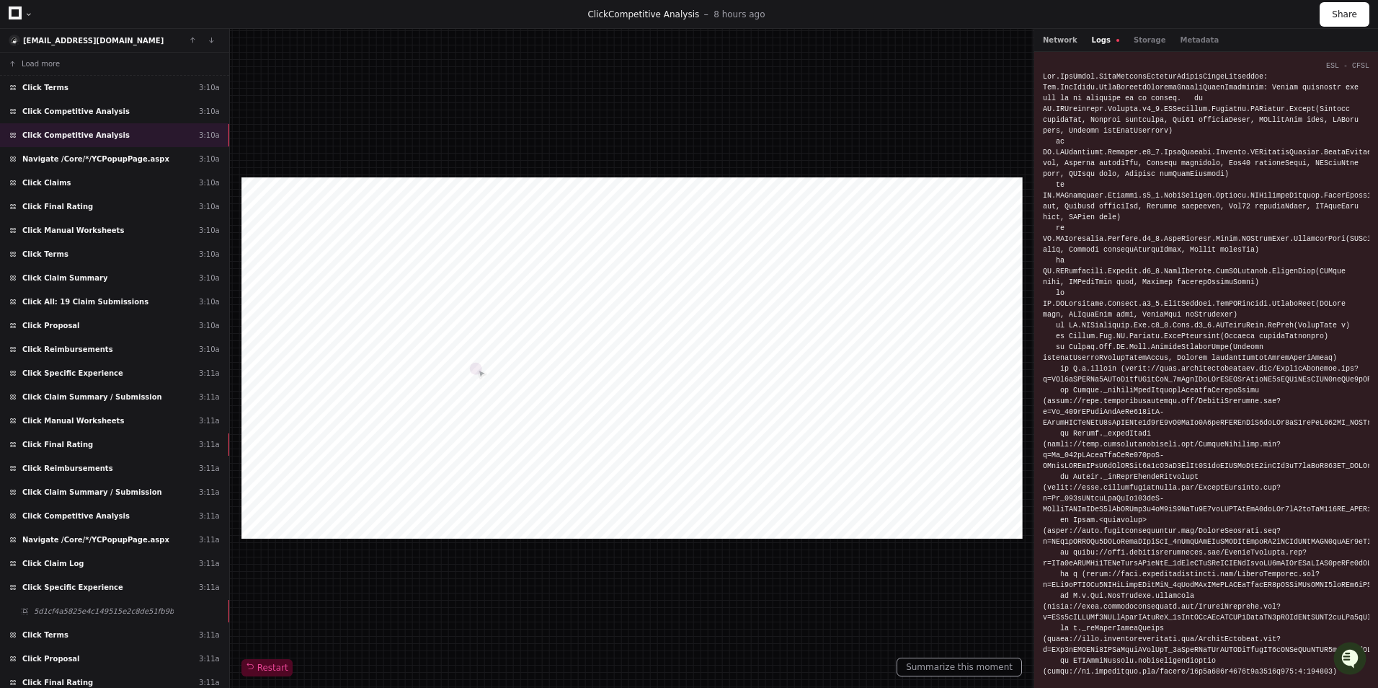
click at [1064, 39] on button "Network" at bounding box center [1060, 40] width 35 height 11
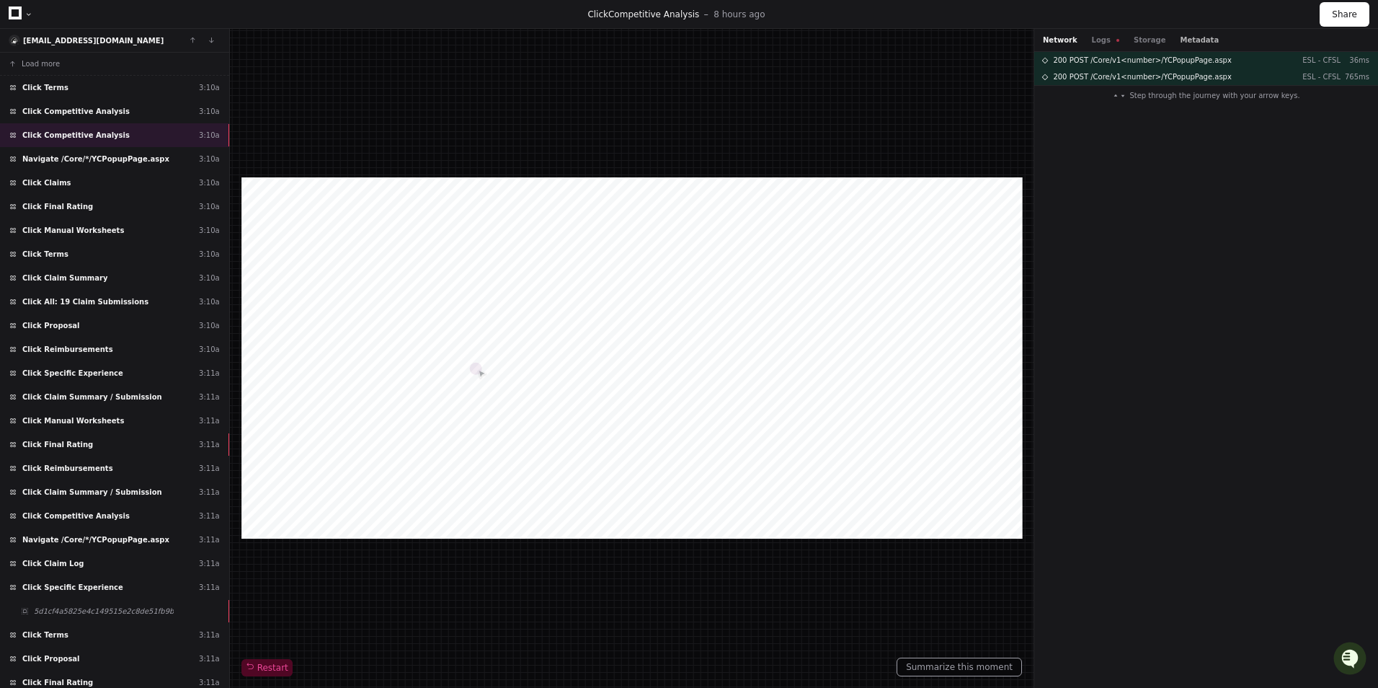
click at [1180, 39] on button "Metadata" at bounding box center [1199, 40] width 39 height 11
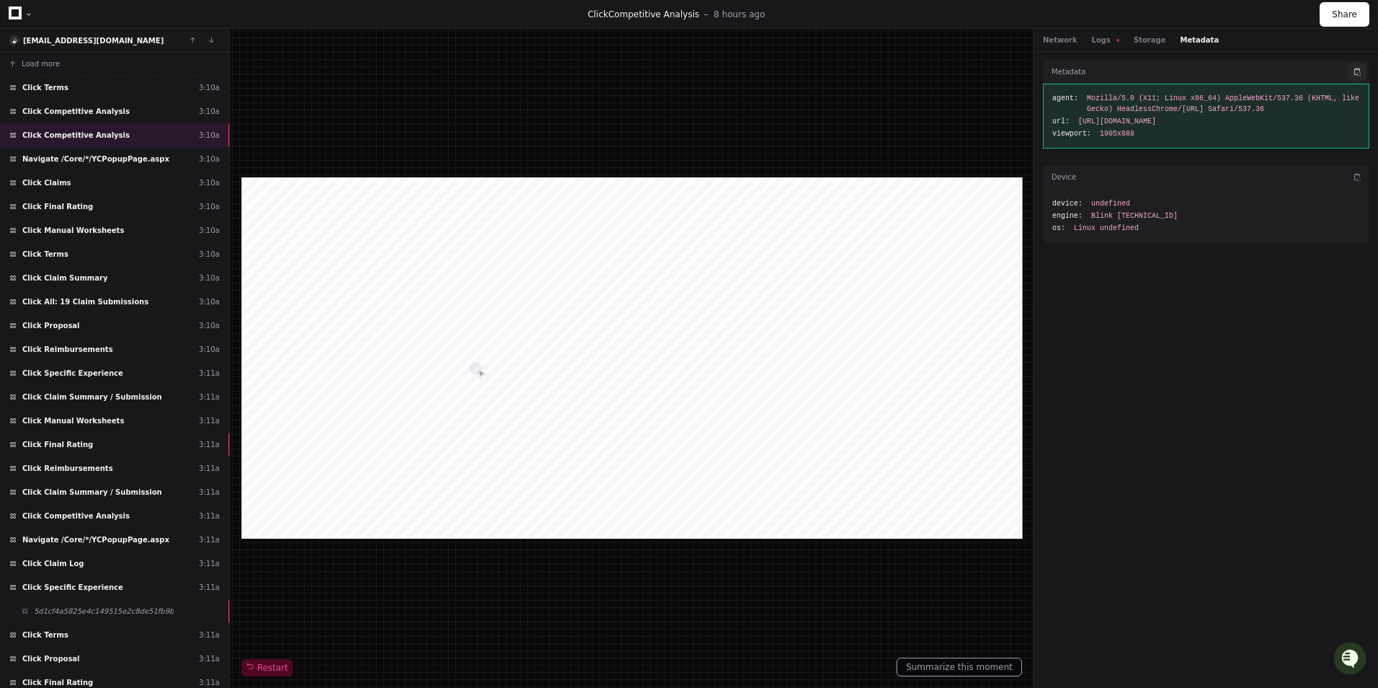
drag, startPoint x: 1354, startPoint y: 71, endPoint x: 1362, endPoint y: 71, distance: 7.9
click at [1355, 71] on button at bounding box center [1357, 72] width 19 height 19
